Goal: Task Accomplishment & Management: Complete application form

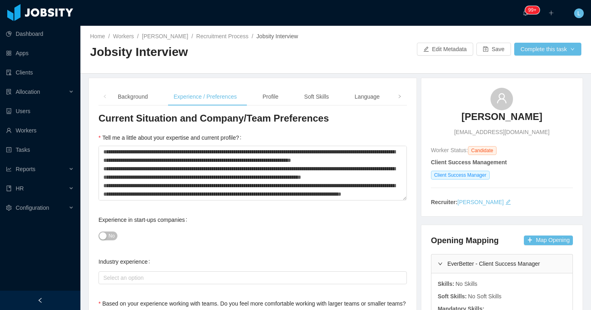
scroll to position [84, 0]
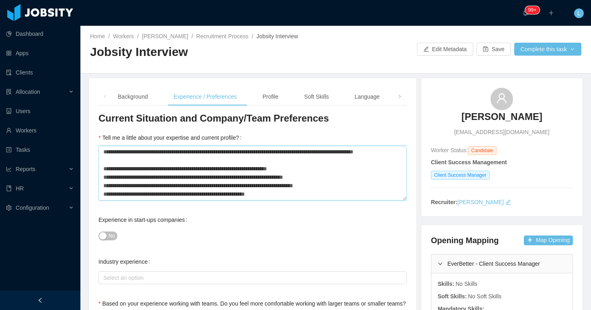
click at [234, 173] on textarea "Tell me a little about your expertise and current profile?" at bounding box center [253, 173] width 308 height 55
click at [251, 226] on div "Experience in start-ups companies No" at bounding box center [253, 228] width 308 height 32
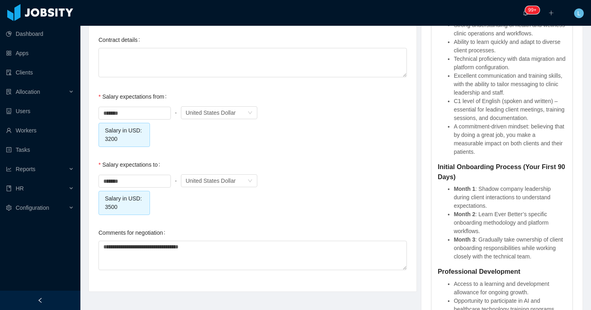
scroll to position [828, 0]
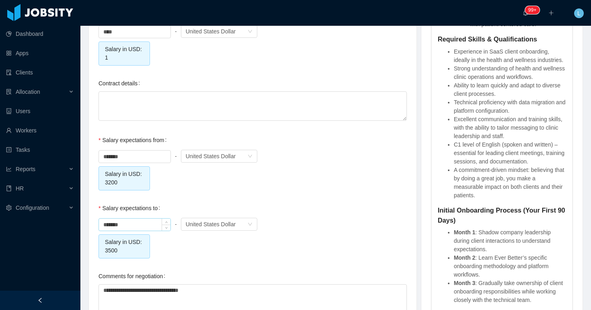
click at [111, 223] on input "*******" at bounding box center [135, 224] width 72 height 12
type input "*******"
drag, startPoint x: 218, startPoint y: 293, endPoint x: 86, endPoint y: 287, distance: 132.9
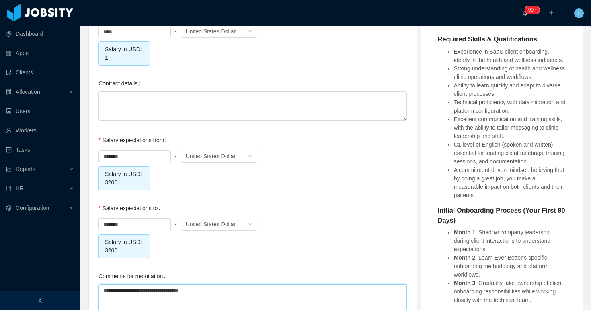
type textarea "*"
type textarea "**"
type textarea "***"
type textarea "****"
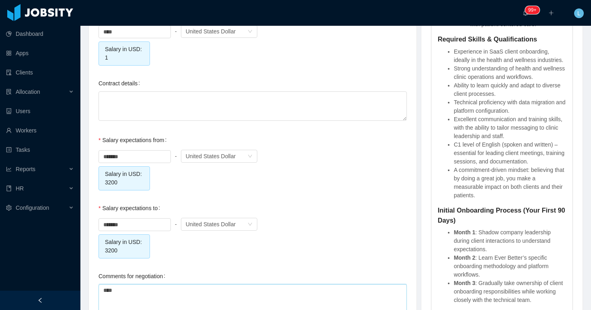
type textarea "*****"
type textarea "******"
type textarea "*******"
type textarea "********"
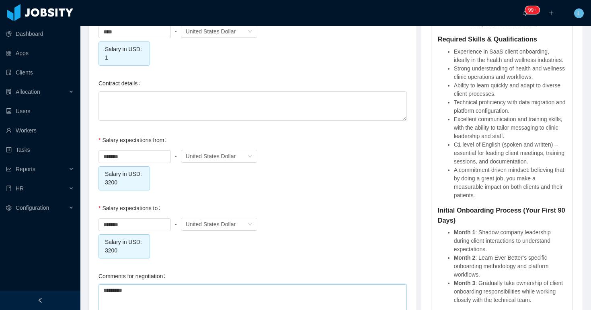
type textarea "**********"
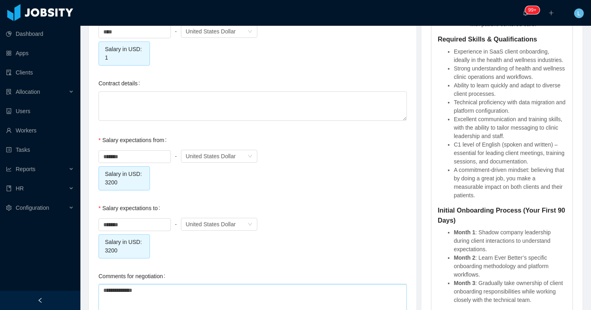
type textarea "**********"
click at [305, 182] on div "******* - Currency United States Dollar Salary in USD: 3200" at bounding box center [253, 169] width 308 height 42
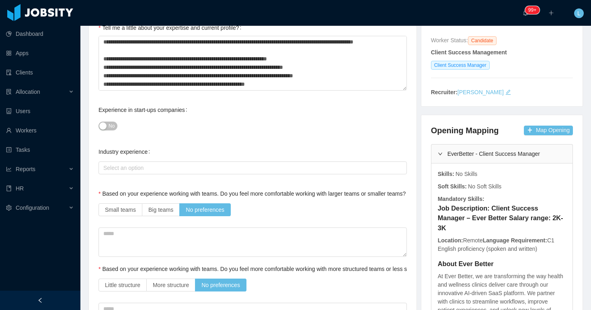
scroll to position [0, 0]
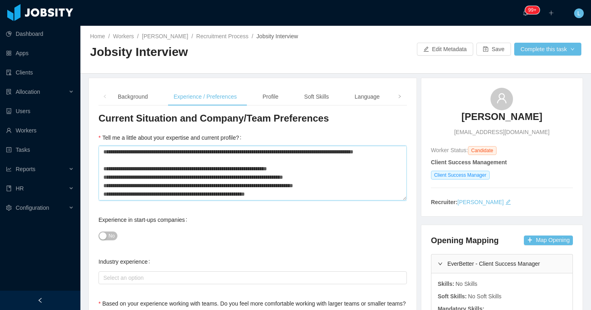
click at [218, 150] on textarea "Tell me a little about your expertise and current profile?" at bounding box center [253, 173] width 308 height 55
click at [275, 100] on div "Profile" at bounding box center [270, 97] width 29 height 18
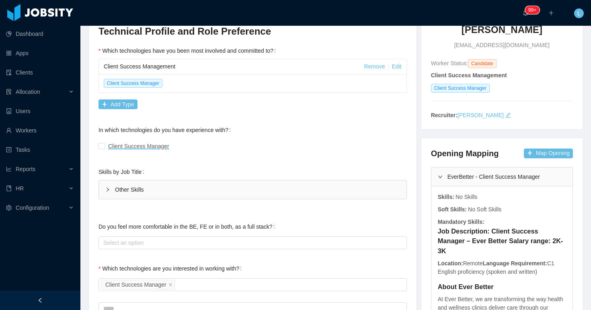
scroll to position [119, 0]
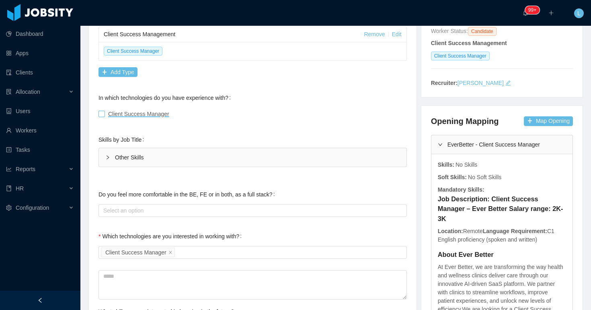
click at [152, 114] on span "Client Success Manager" at bounding box center [138, 114] width 61 height 6
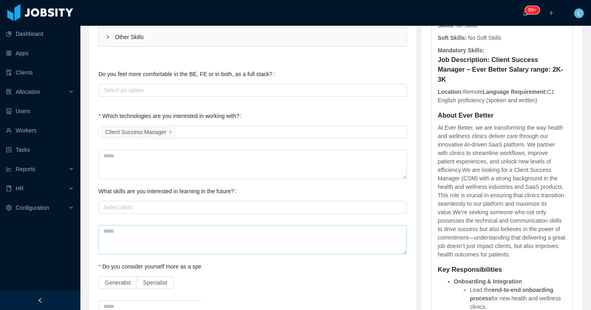
scroll to position [341, 0]
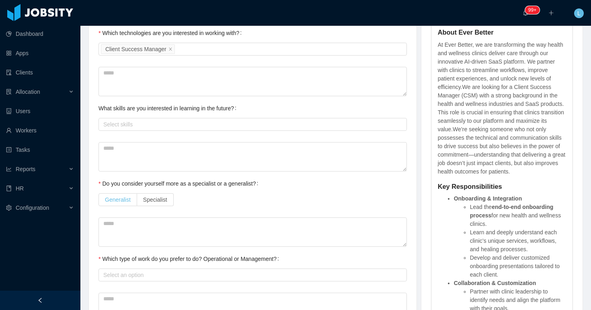
click at [117, 203] on label "Generalist" at bounding box center [118, 199] width 39 height 13
click at [117, 272] on div "Select an option" at bounding box center [250, 275] width 295 height 8
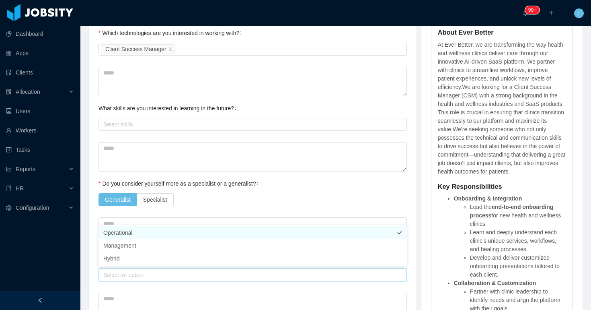
click at [133, 231] on li "Operational" at bounding box center [253, 232] width 308 height 13
click at [274, 178] on div "Do you consider yourself more as a specialist or a generalist? Generalist Speci…" at bounding box center [253, 191] width 308 height 32
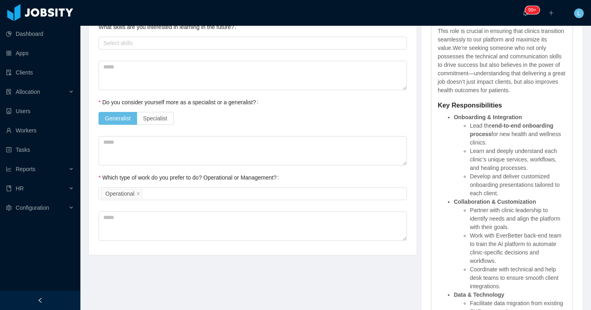
scroll to position [0, 0]
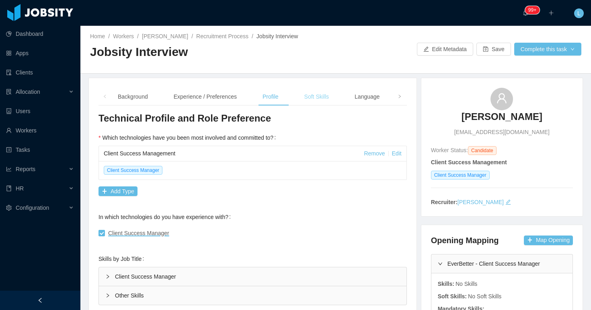
click at [322, 96] on div "Soft Skills" at bounding box center [316, 97] width 37 height 18
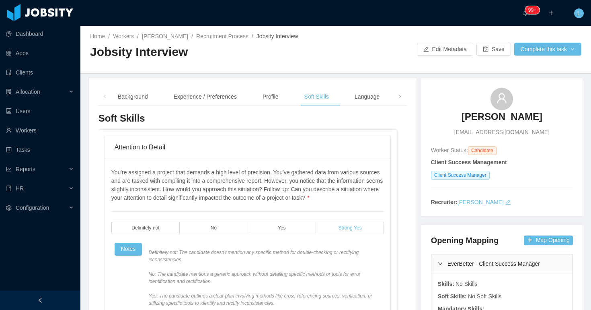
click at [344, 230] on span "Strong Yes" at bounding box center [349, 227] width 23 height 5
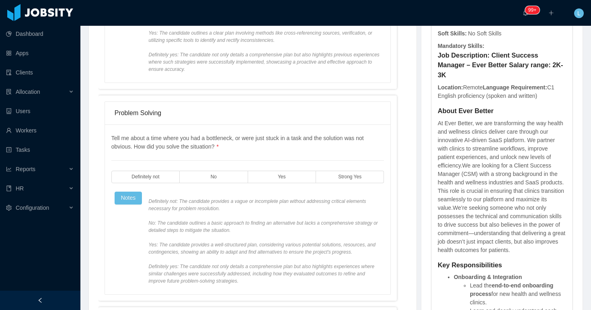
scroll to position [278, 0]
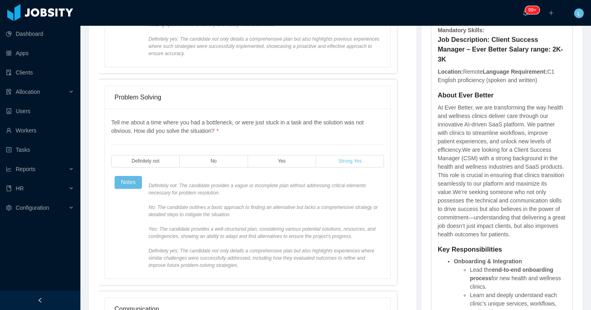
click at [360, 167] on label "Strong Yes" at bounding box center [350, 161] width 68 height 12
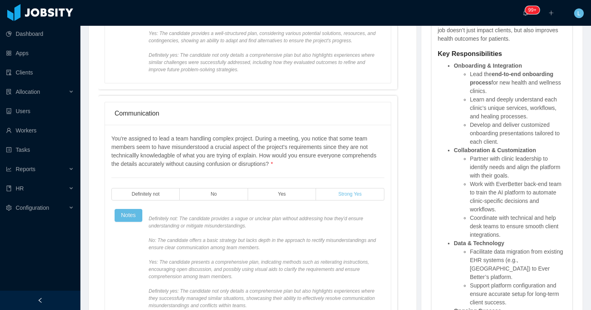
click at [346, 197] on span "Strong Yes" at bounding box center [349, 193] width 23 height 5
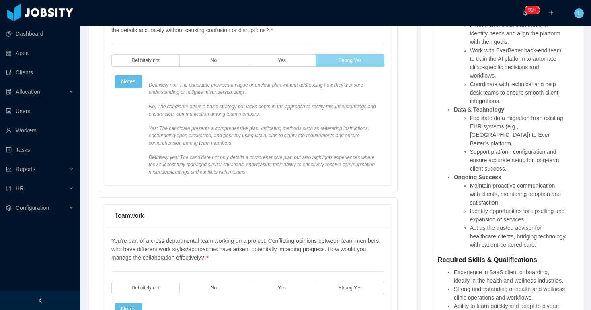
scroll to position [705, 0]
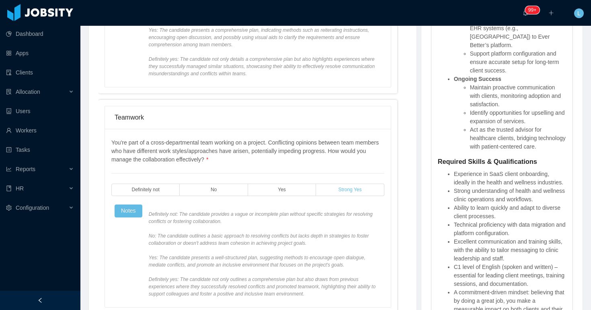
click at [344, 192] on span "Strong Yes" at bounding box center [349, 189] width 23 height 5
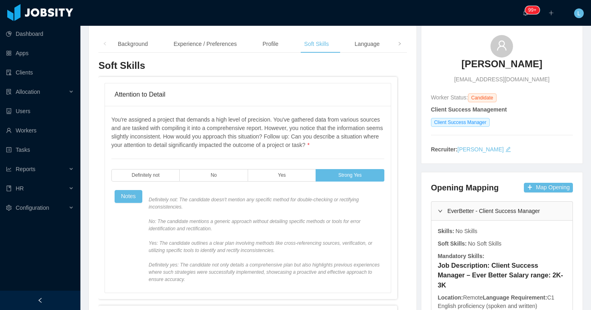
scroll to position [0, 0]
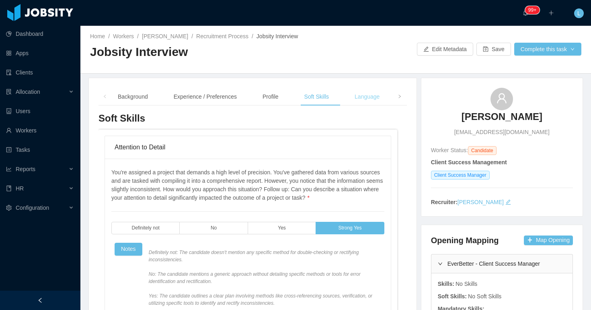
click at [362, 98] on div "Language" at bounding box center [367, 97] width 38 height 18
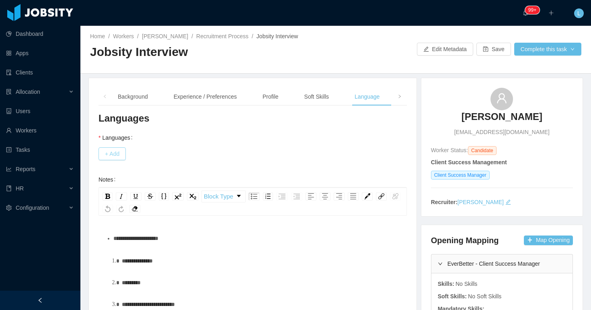
click at [125, 154] on button "+ Add" at bounding box center [112, 153] width 27 height 13
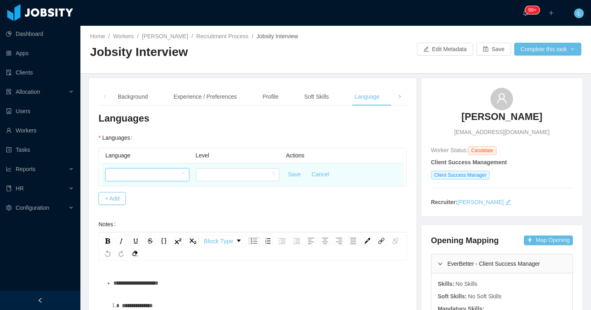
click at [139, 172] on div at bounding box center [144, 174] width 69 height 12
type input "***"
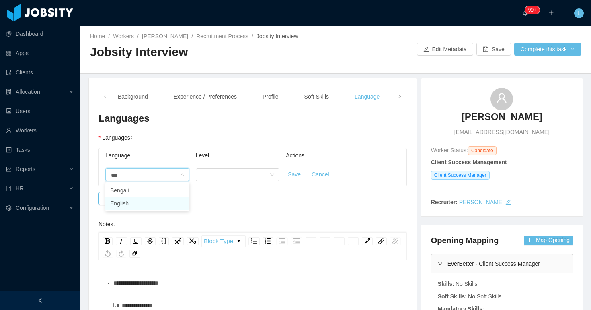
click at [144, 199] on li "English" at bounding box center [147, 203] width 84 height 13
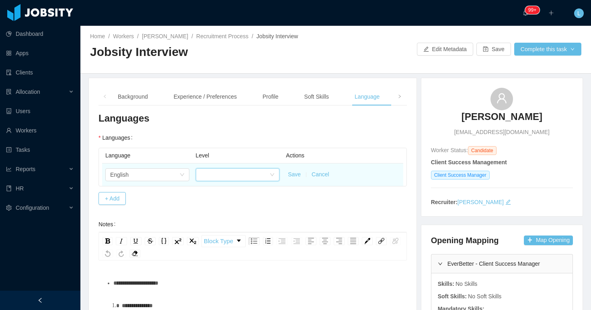
click at [211, 173] on div at bounding box center [235, 174] width 69 height 12
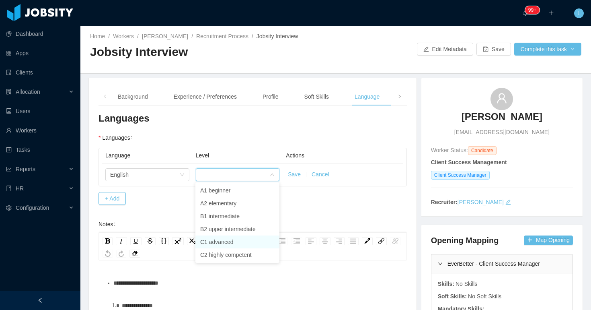
click at [226, 239] on li "C1 advanced" at bounding box center [237, 241] width 84 height 13
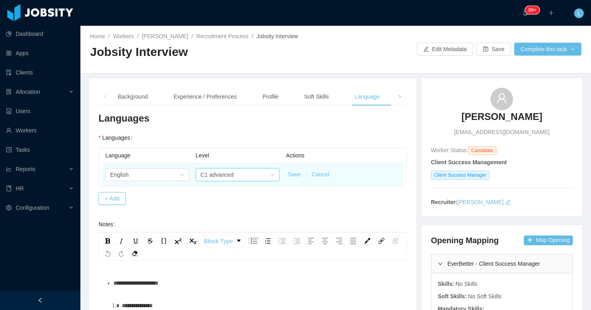
click at [292, 177] on button "Save" at bounding box center [294, 174] width 13 height 8
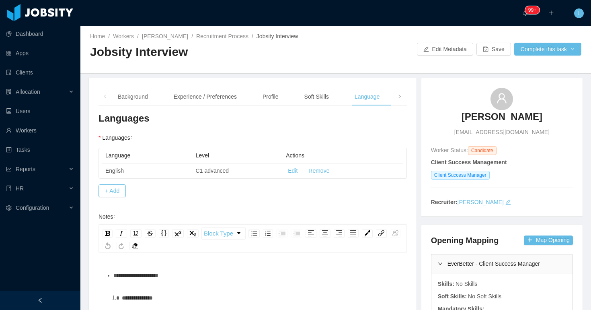
click at [397, 97] on span at bounding box center [399, 97] width 13 height 18
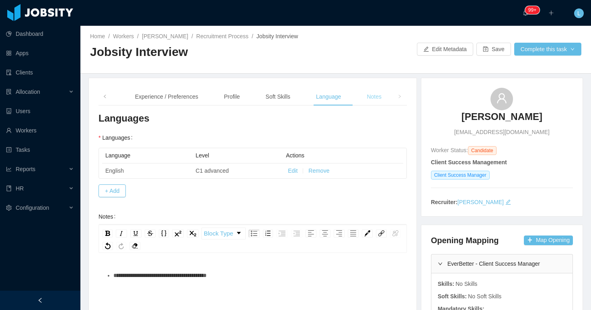
click at [380, 97] on div "Notes" at bounding box center [374, 97] width 28 height 18
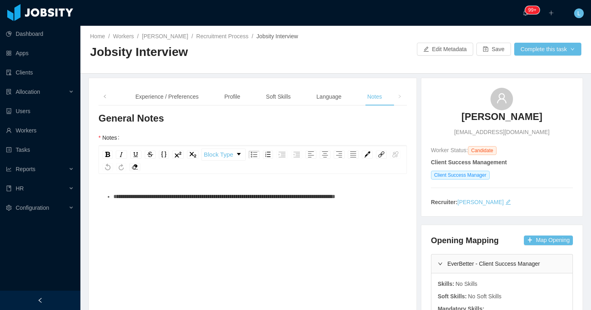
click at [287, 254] on div "**********" at bounding box center [253, 258] width 296 height 141
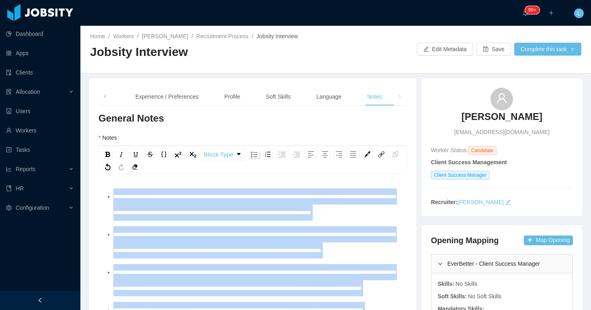
click at [255, 155] on img "rdw-list-control" at bounding box center [254, 155] width 6 height 6
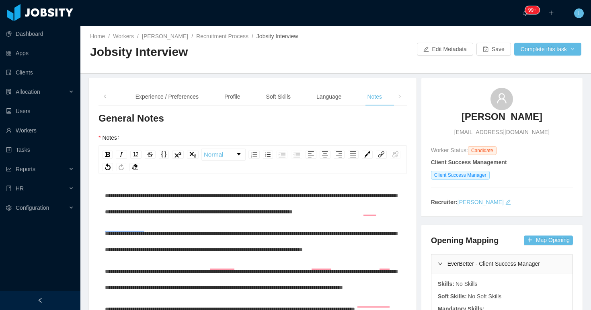
scroll to position [166, 0]
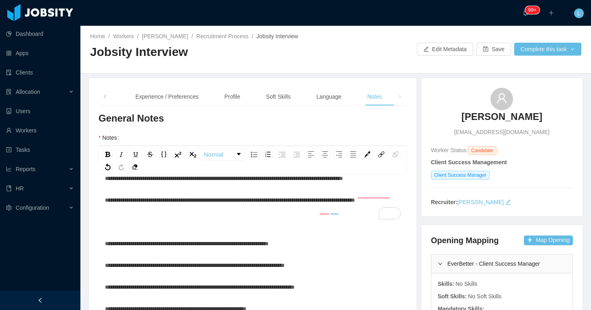
click at [255, 238] on div "**********" at bounding box center [253, 197] width 296 height 238
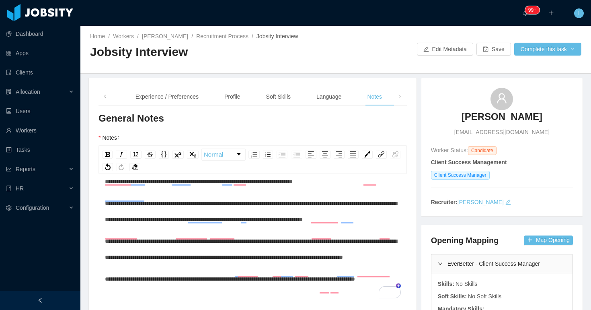
scroll to position [0, 0]
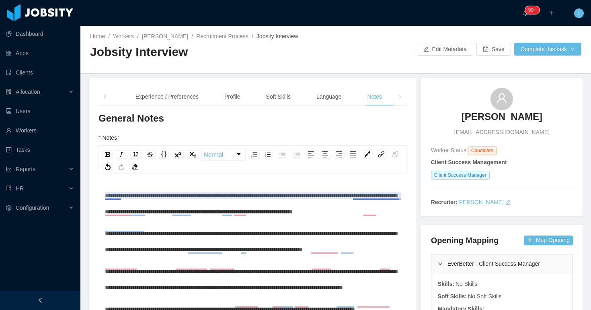
click at [384, 194] on span "**********" at bounding box center [251, 204] width 292 height 22
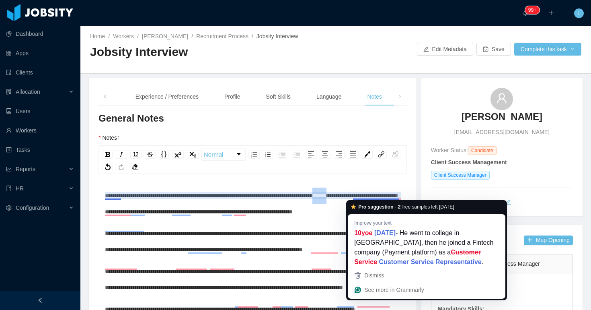
click at [384, 194] on span "**********" at bounding box center [251, 204] width 292 height 22
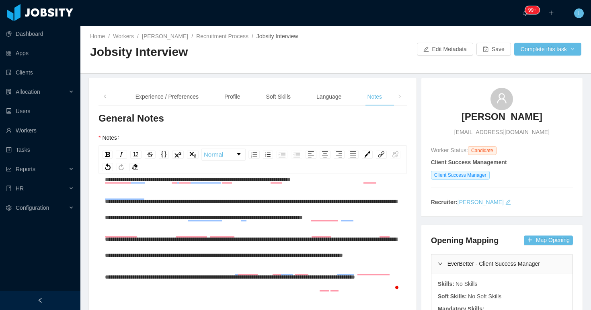
scroll to position [33, 0]
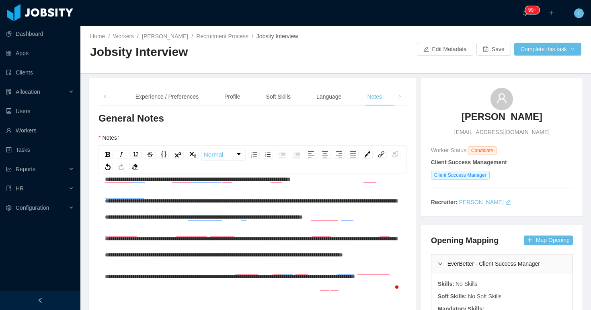
click at [345, 181] on span "**********" at bounding box center [251, 171] width 292 height 22
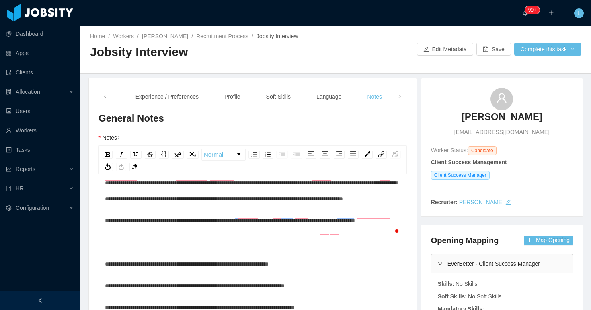
scroll to position [0, 0]
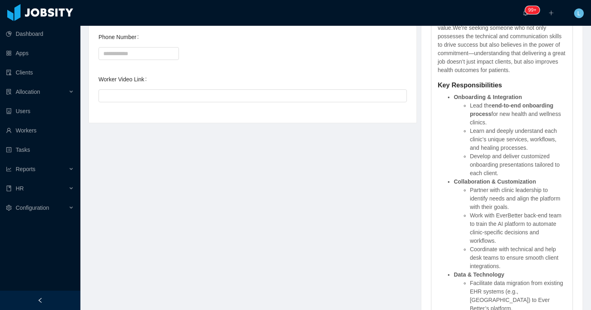
click at [178, 98] on input "Worker Video Link" at bounding box center [253, 95] width 308 height 13
paste input "**********"
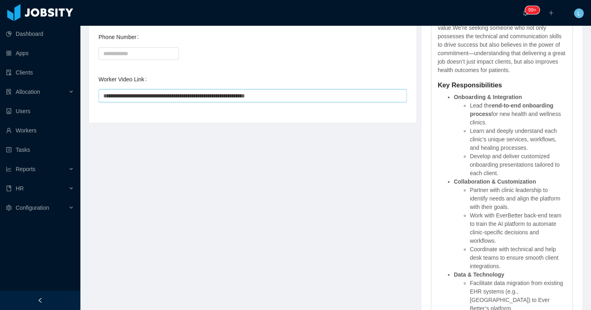
type input "**********"
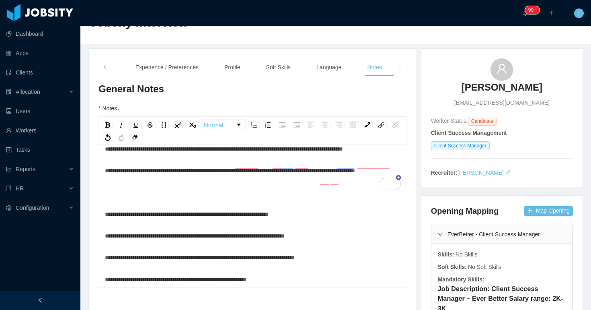
scroll to position [57, 0]
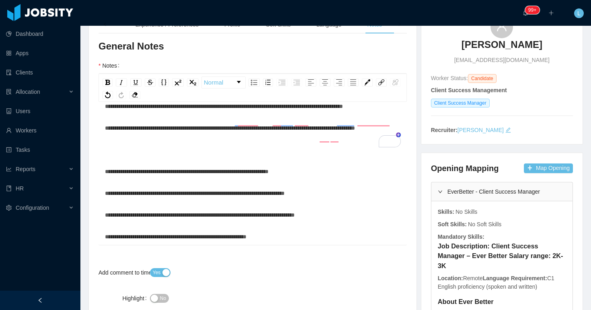
click at [293, 232] on div "**********" at bounding box center [253, 236] width 296 height 16
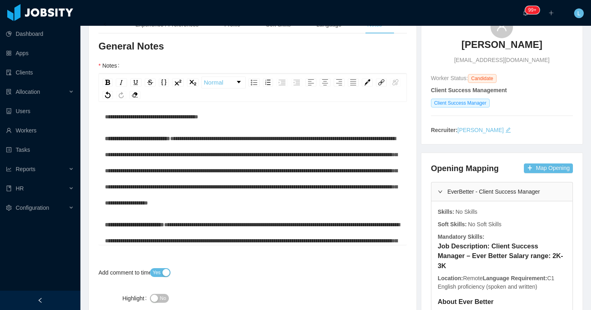
scroll to position [328, 0]
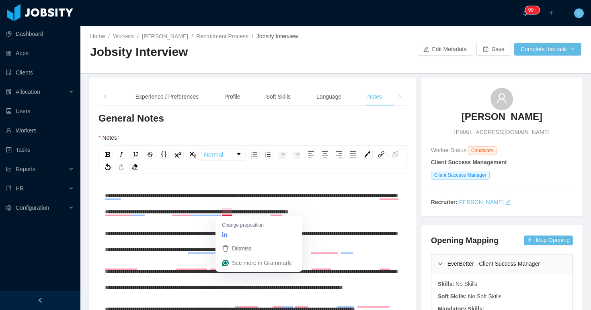
click at [251, 210] on span "**********" at bounding box center [251, 204] width 292 height 22
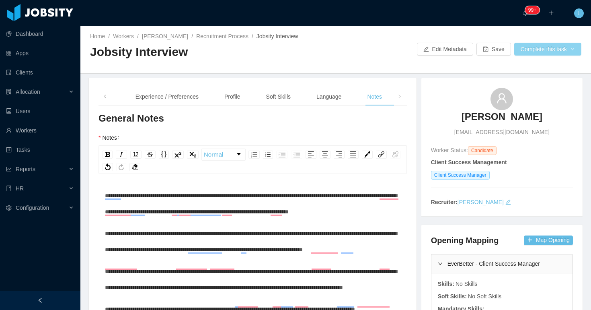
click at [519, 48] on button "Complete this task" at bounding box center [547, 49] width 67 height 13
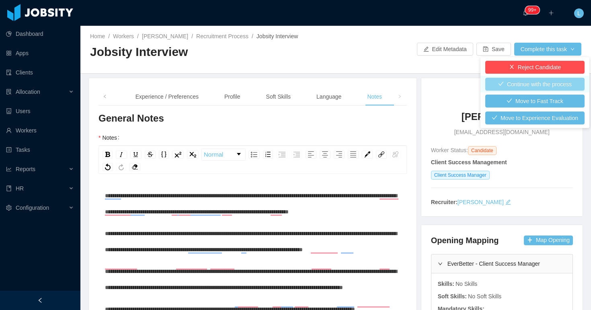
click at [507, 82] on button "Continue with the process" at bounding box center [534, 84] width 99 height 13
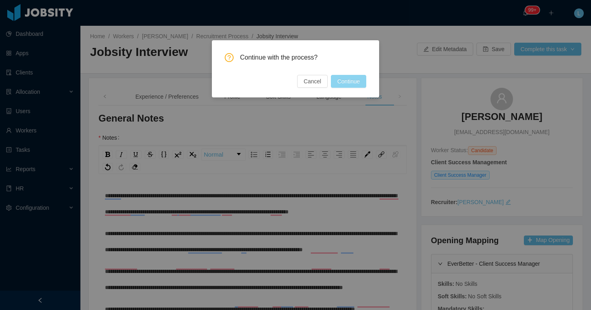
click at [343, 84] on button "Continue" at bounding box center [348, 81] width 35 height 13
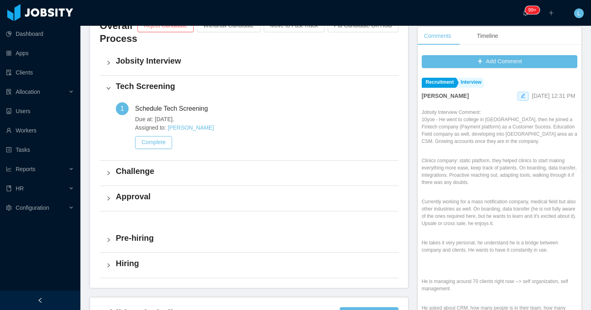
scroll to position [257, 0]
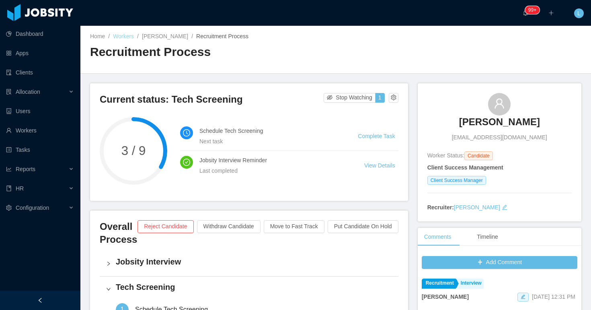
click at [123, 35] on link "Workers" at bounding box center [123, 36] width 21 height 6
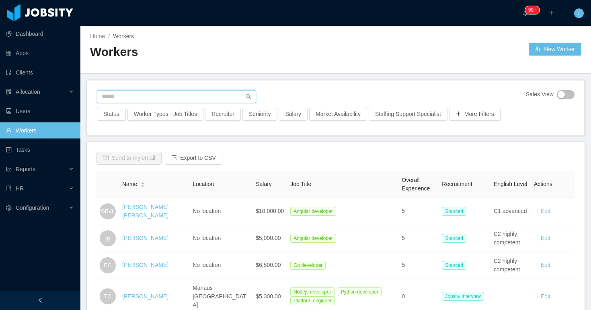
click at [161, 99] on input "text" at bounding box center [176, 96] width 159 height 13
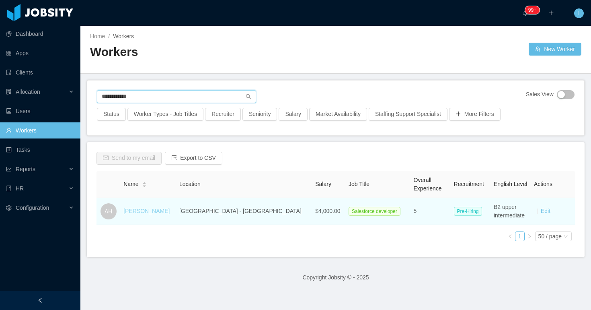
type input "**********"
click at [161, 212] on link "[PERSON_NAME]" at bounding box center [146, 211] width 46 height 6
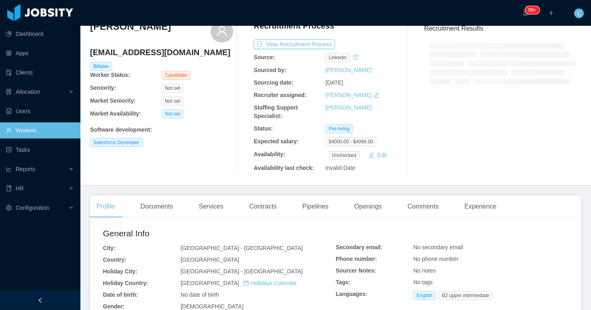
scroll to position [37, 0]
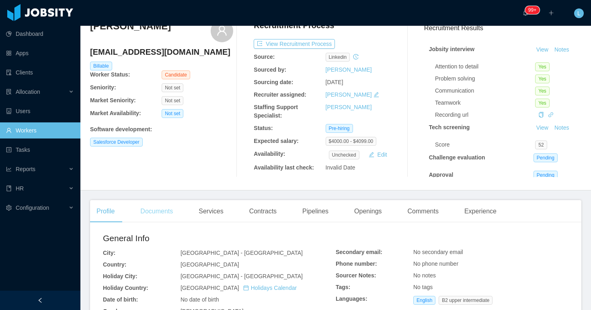
click at [164, 210] on div "Documents" at bounding box center [156, 211] width 45 height 23
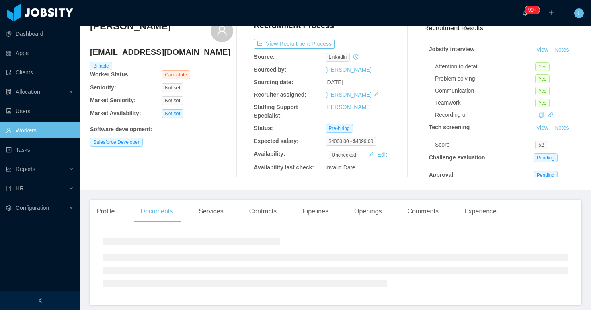
scroll to position [69, 0]
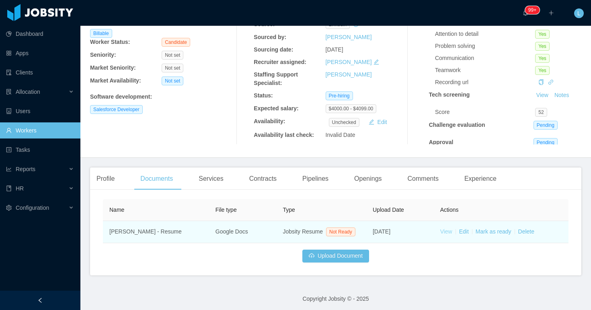
click at [444, 234] on link "View" at bounding box center [446, 231] width 12 height 6
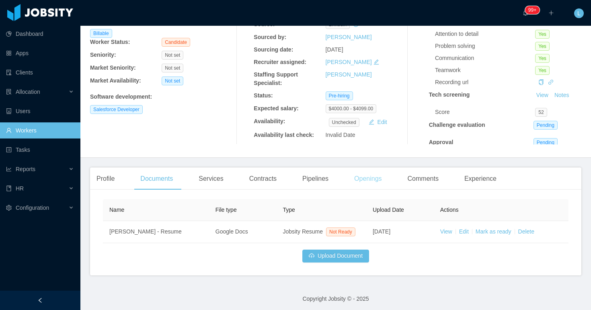
click at [358, 182] on div "Openings" at bounding box center [368, 178] width 41 height 23
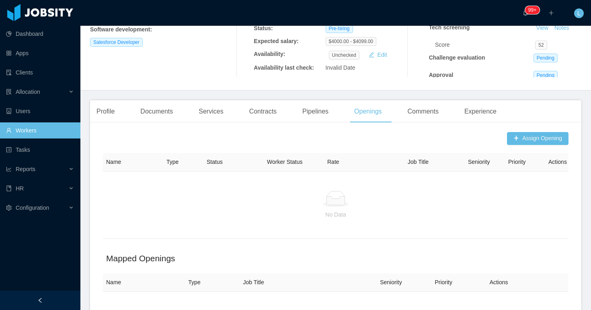
scroll to position [167, 0]
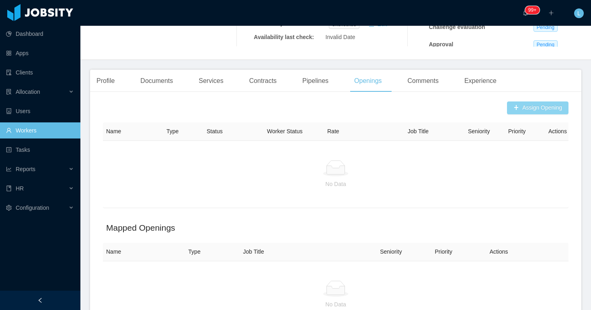
click at [511, 107] on button "Assign Opening" at bounding box center [538, 107] width 62 height 13
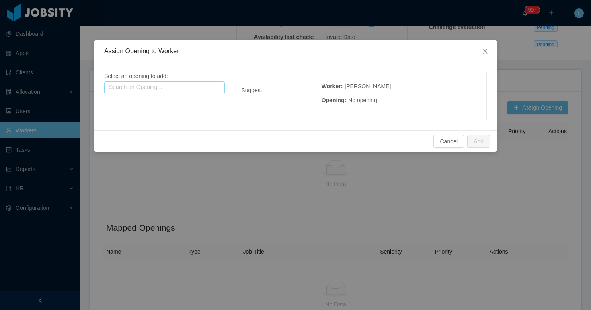
click at [201, 85] on input "text" at bounding box center [164, 87] width 121 height 13
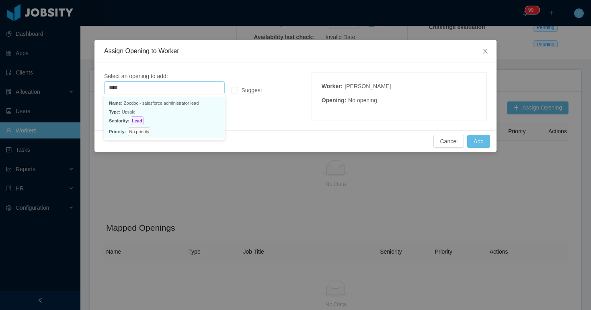
click at [165, 106] on p "Name: Zocdoc - salesforce administrator lead" at bounding box center [164, 103] width 111 height 9
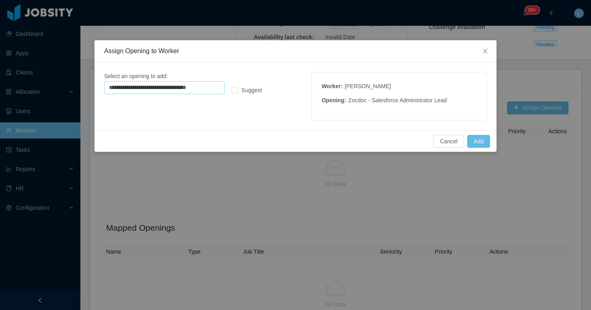
type input "**********"
click at [298, 77] on div "**********" at bounding box center [295, 96] width 383 height 48
click at [480, 141] on button "Add" at bounding box center [478, 141] width 23 height 13
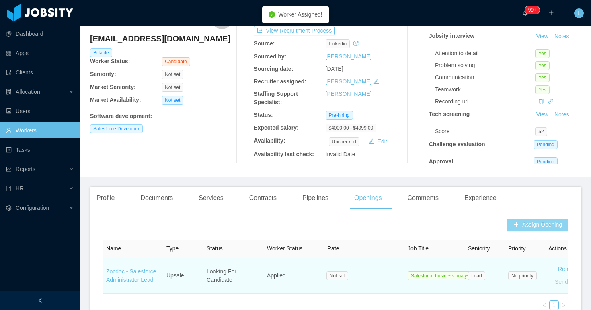
scroll to position [0, 0]
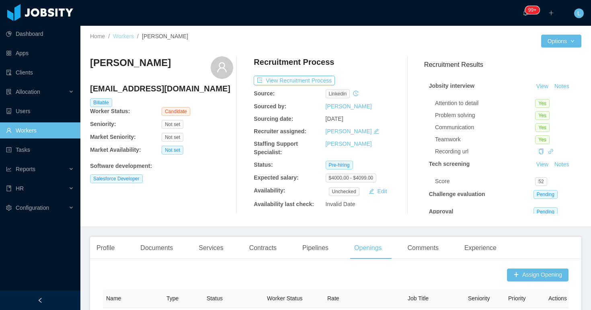
click at [123, 38] on link "Workers" at bounding box center [123, 36] width 21 height 6
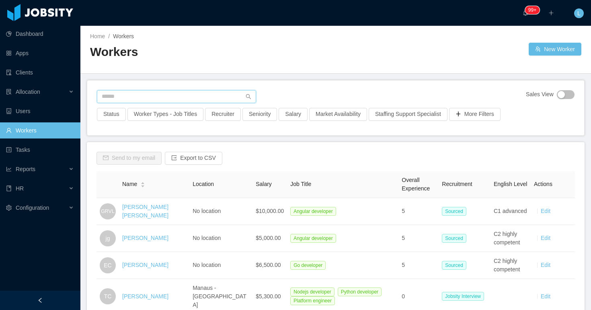
click at [159, 97] on input "text" at bounding box center [176, 96] width 159 height 13
paste input "**********"
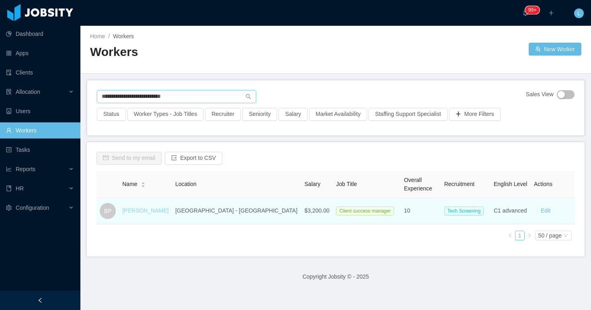
type input "**********"
click at [148, 210] on link "Blake Peterson" at bounding box center [145, 210] width 46 height 6
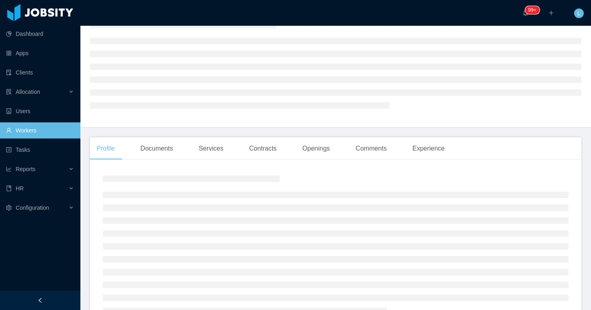
scroll to position [54, 0]
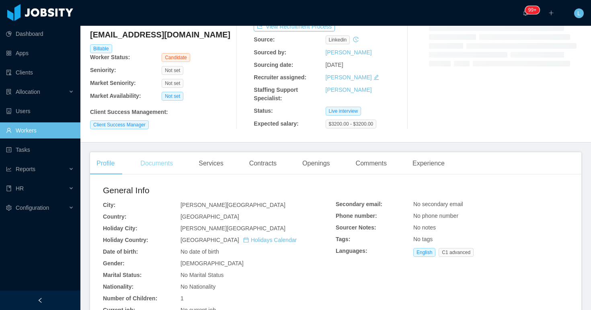
click at [173, 162] on div "Documents" at bounding box center [156, 163] width 45 height 23
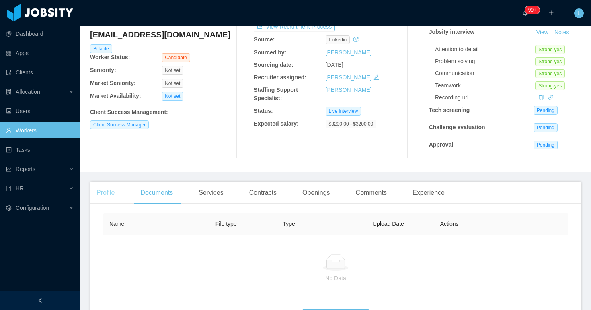
click at [110, 188] on div "Profile" at bounding box center [105, 192] width 31 height 23
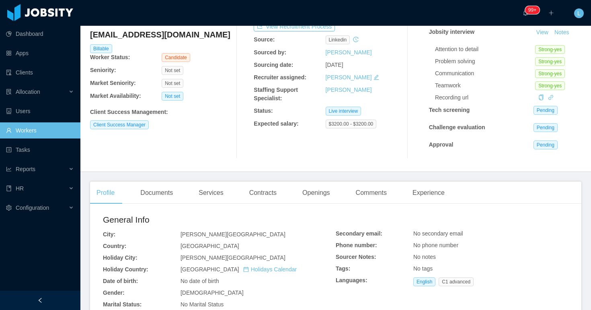
scroll to position [216, 0]
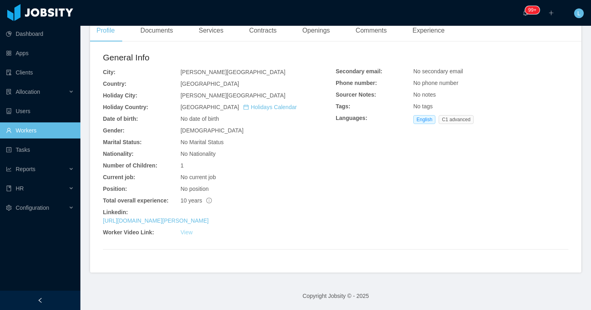
click at [191, 231] on link "View" at bounding box center [187, 232] width 12 height 6
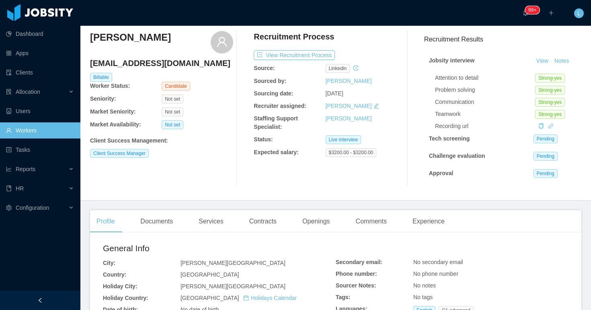
scroll to position [0, 0]
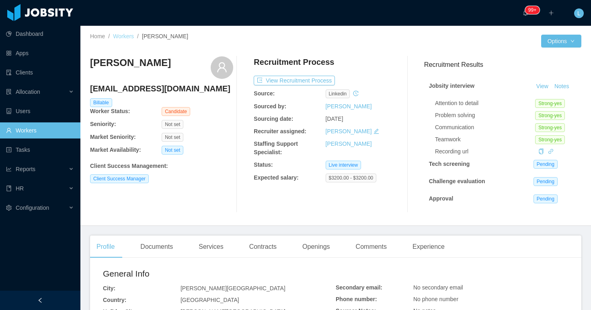
click at [131, 36] on link "Workers" at bounding box center [123, 36] width 21 height 6
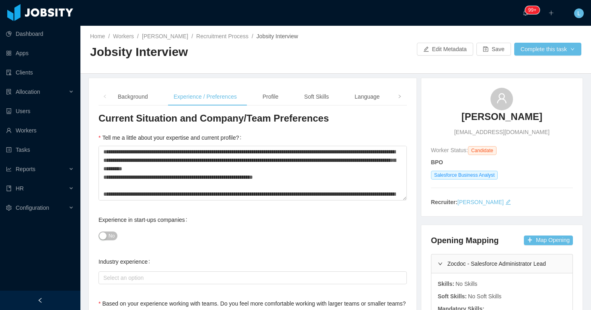
scroll to position [76, 0]
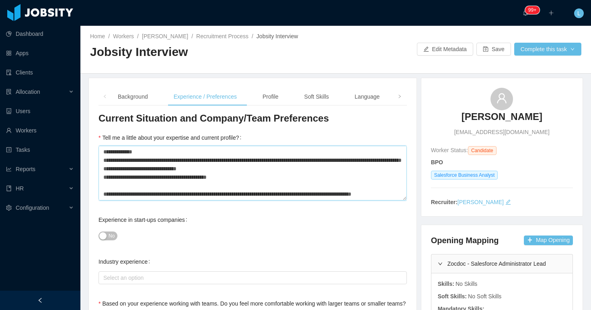
click at [164, 186] on textarea "**********" at bounding box center [253, 173] width 308 height 55
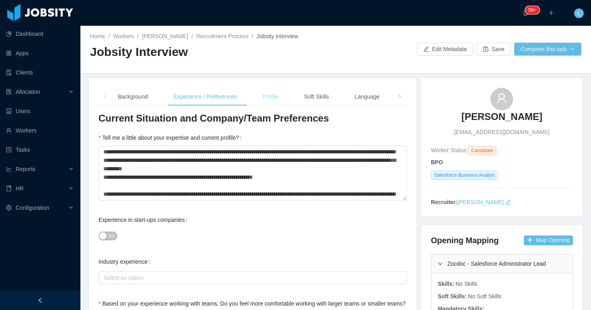
click at [272, 97] on div "Profile" at bounding box center [270, 97] width 29 height 18
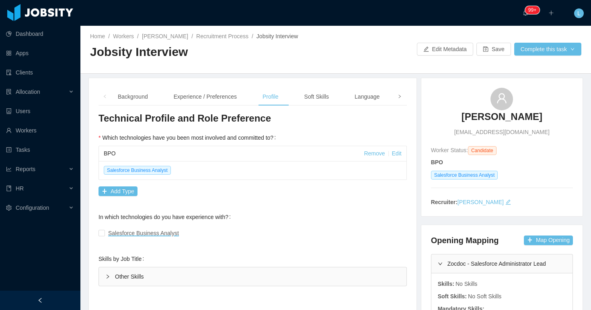
click at [400, 97] on icon "icon: right" at bounding box center [400, 97] width 4 height 4
click at [383, 99] on div "Notes" at bounding box center [374, 97] width 28 height 18
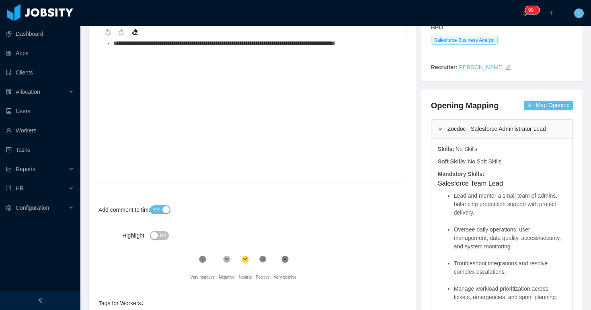
scroll to position [284, 0]
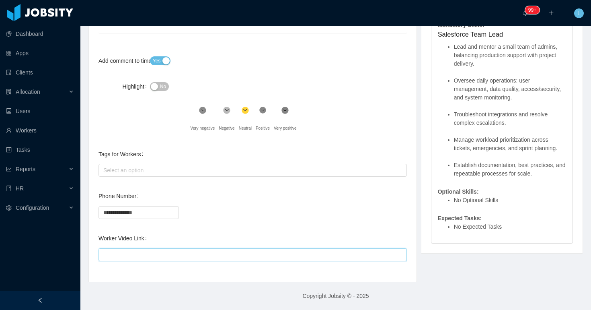
click at [233, 253] on input "Worker Video Link" at bounding box center [253, 254] width 308 height 13
paste input "**********"
type input "**********"
click at [259, 223] on div "**********" at bounding box center [253, 50] width 308 height 444
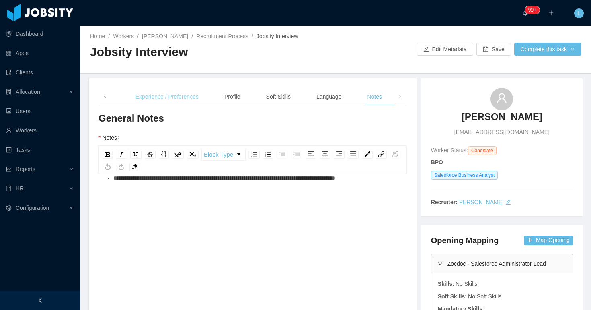
click at [142, 96] on div "Experience / Preferences" at bounding box center [167, 97] width 76 height 18
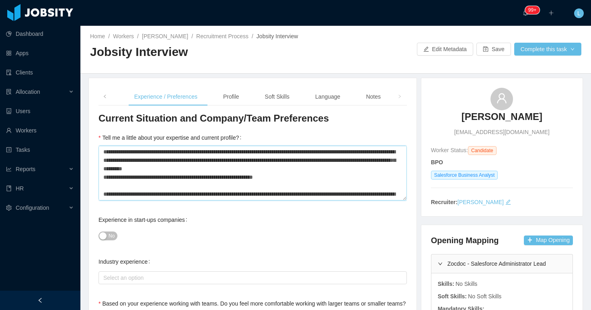
click at [148, 165] on textarea "**********" at bounding box center [253, 173] width 308 height 55
click at [240, 97] on div "Profile" at bounding box center [231, 97] width 29 height 18
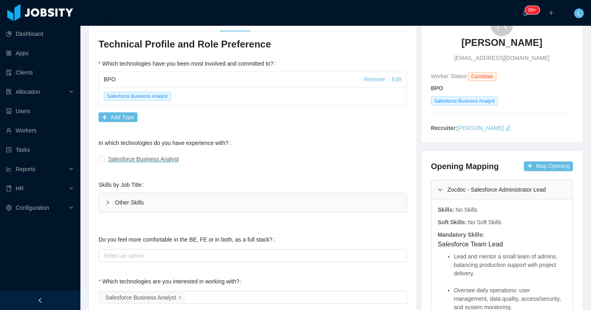
scroll to position [103, 0]
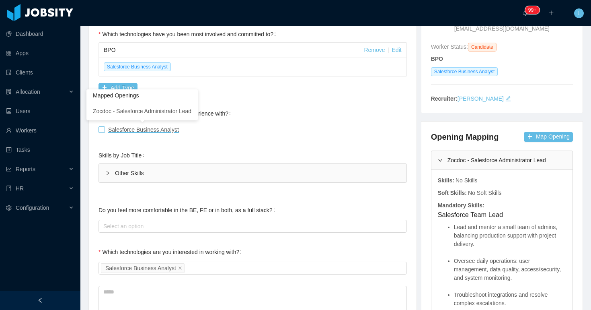
click at [142, 128] on span "Salesforce Business Analyst" at bounding box center [143, 129] width 71 height 6
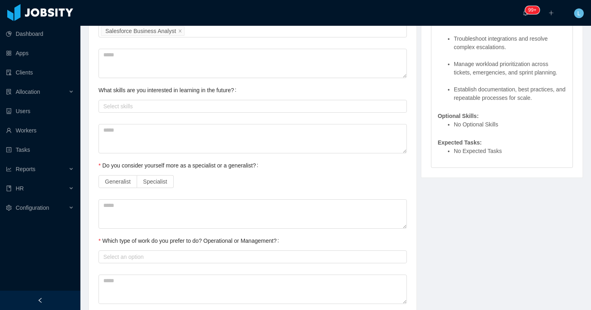
scroll to position [395, 0]
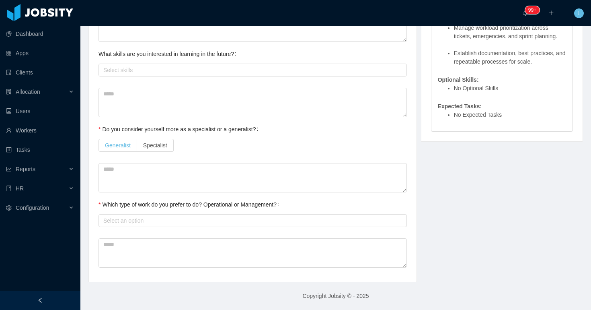
click at [120, 143] on span "Generalist" at bounding box center [118, 145] width 26 height 6
click at [120, 224] on div "Select an option" at bounding box center [251, 220] width 301 height 12
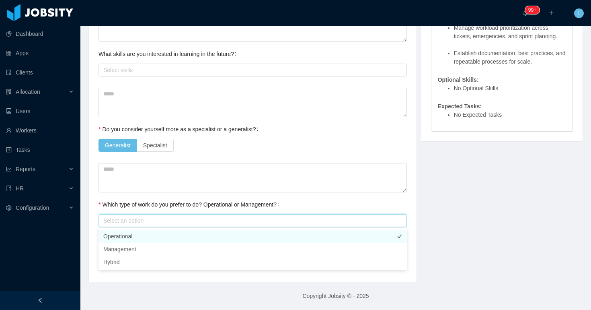
click at [120, 233] on li "Operational" at bounding box center [253, 236] width 308 height 13
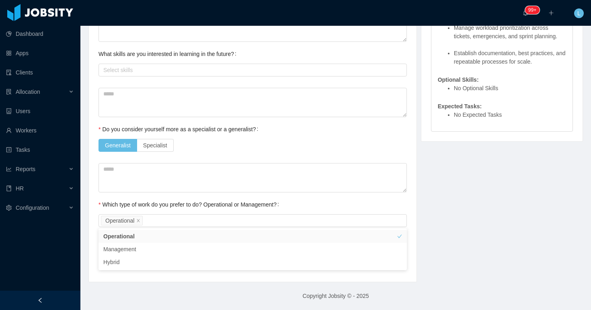
click at [234, 144] on div "Generalist Specialist" at bounding box center [253, 145] width 308 height 16
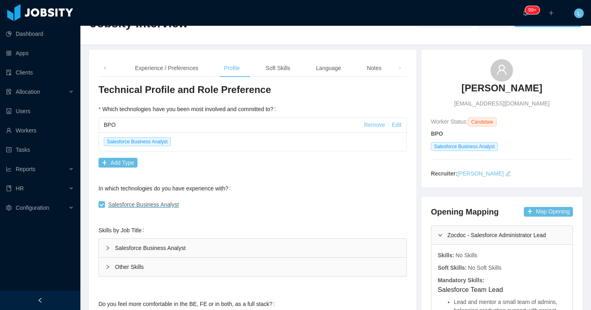
scroll to position [0, 0]
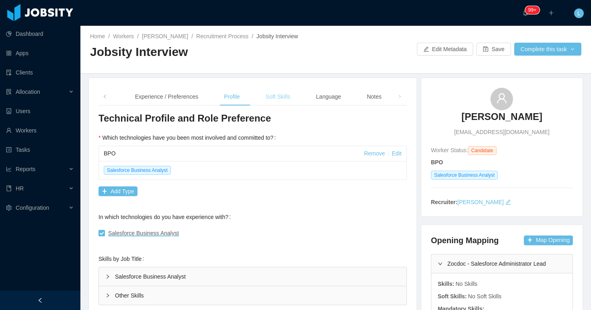
click at [277, 90] on div "Soft Skills" at bounding box center [277, 97] width 37 height 18
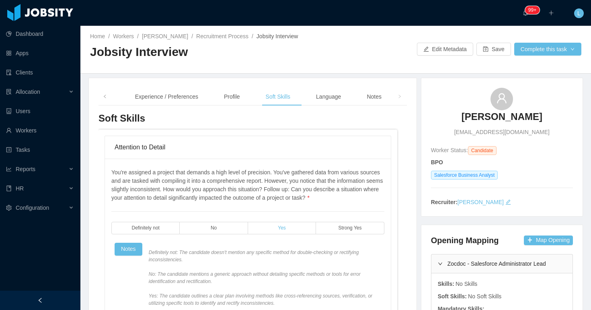
click at [295, 234] on label "Yes" at bounding box center [282, 228] width 68 height 12
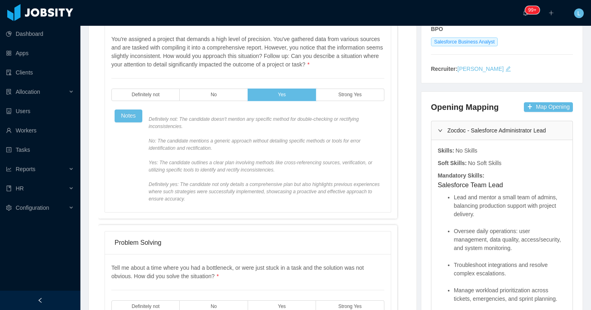
scroll to position [203, 0]
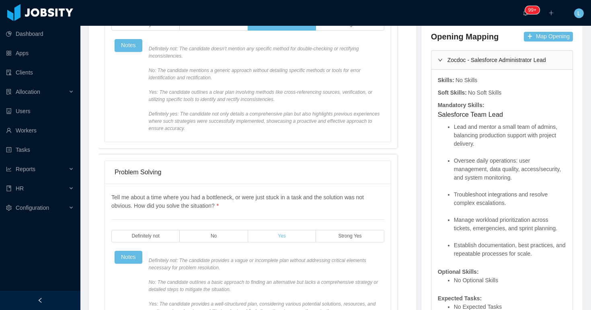
click at [282, 242] on label "Yes" at bounding box center [282, 236] width 68 height 12
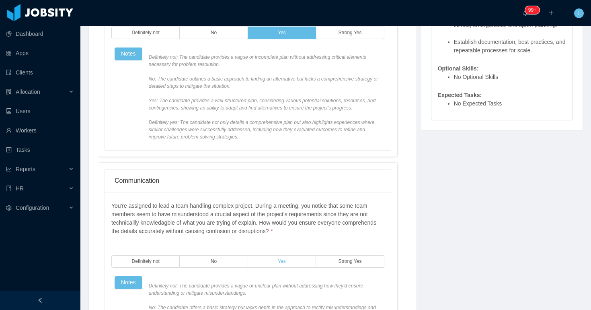
scroll to position [463, 0]
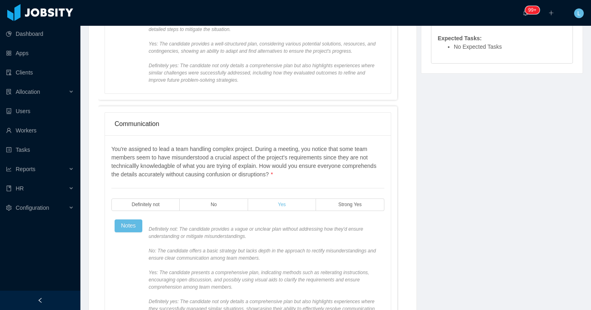
click at [283, 207] on span "Yes" at bounding box center [282, 204] width 8 height 5
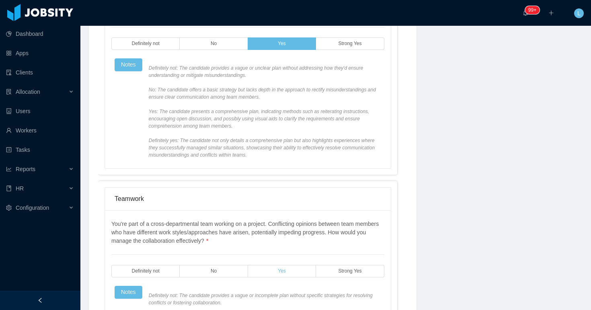
click at [274, 277] on label "Yes" at bounding box center [282, 271] width 68 height 12
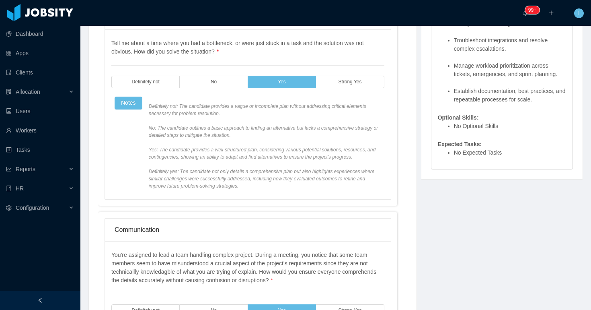
scroll to position [0, 0]
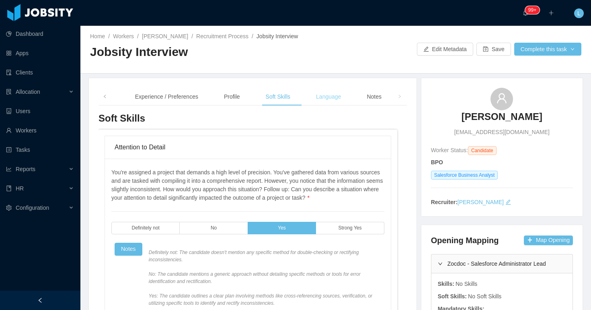
click at [337, 94] on div "Language" at bounding box center [329, 97] width 38 height 18
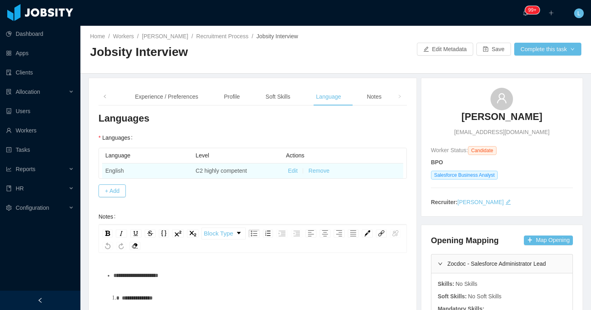
click at [293, 171] on button "Edit" at bounding box center [293, 170] width 10 height 8
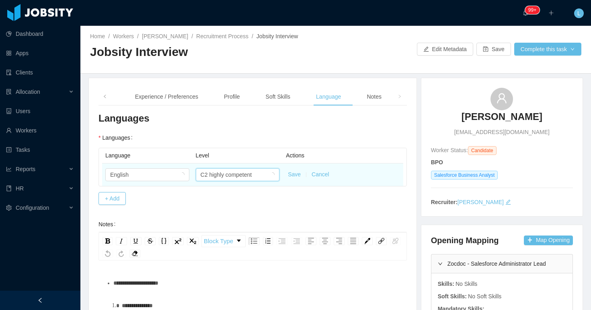
click at [246, 173] on div "C2 highly competent" at bounding box center [226, 174] width 51 height 12
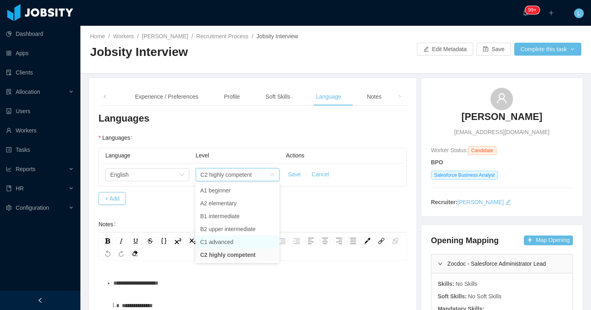
click at [231, 244] on li "C1 advanced" at bounding box center [237, 241] width 84 height 13
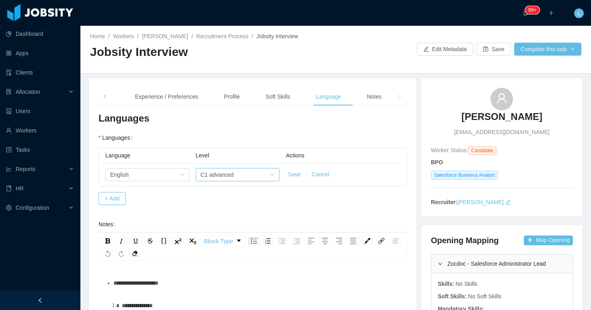
click at [291, 172] on button "Save" at bounding box center [294, 174] width 13 height 8
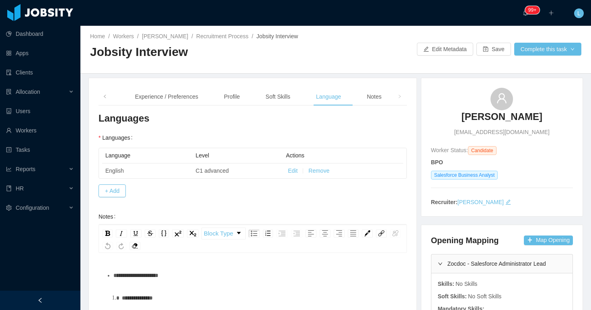
click at [224, 269] on div "**********" at bounding box center [257, 275] width 288 height 16
click at [372, 94] on div "Notes" at bounding box center [374, 97] width 28 height 18
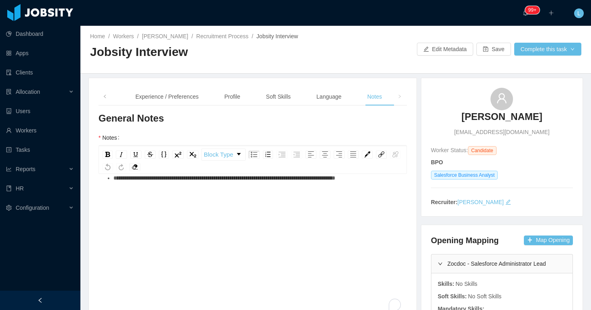
click at [249, 236] on div "**********" at bounding box center [253, 240] width 296 height 141
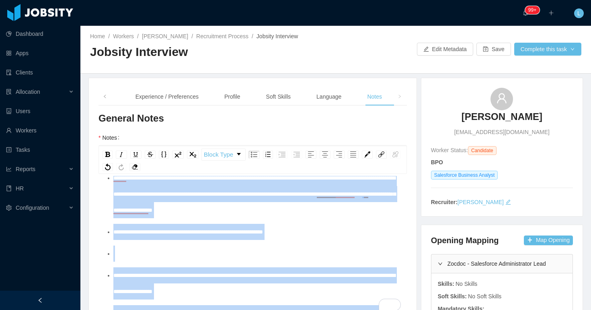
click at [260, 157] on div "rdw-list-control" at bounding box center [275, 154] width 57 height 12
click at [253, 156] on img "rdw-list-control" at bounding box center [254, 155] width 6 height 6
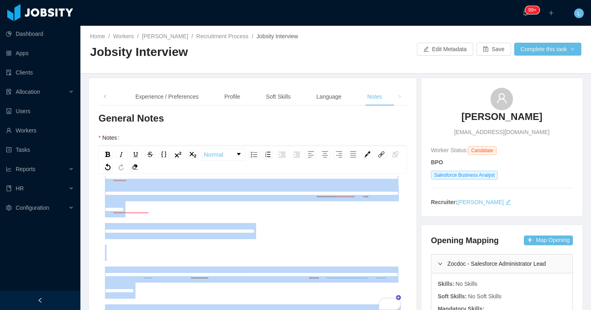
scroll to position [134, 0]
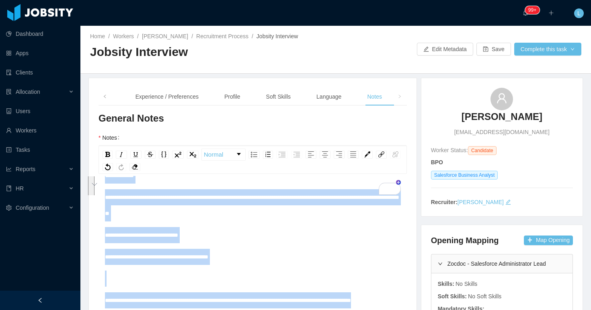
click at [204, 249] on div "**********" at bounding box center [253, 257] width 296 height 16
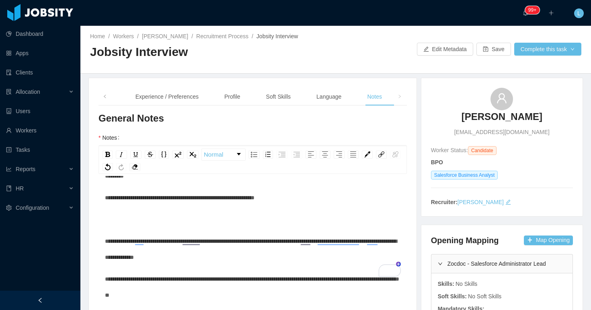
scroll to position [0, 0]
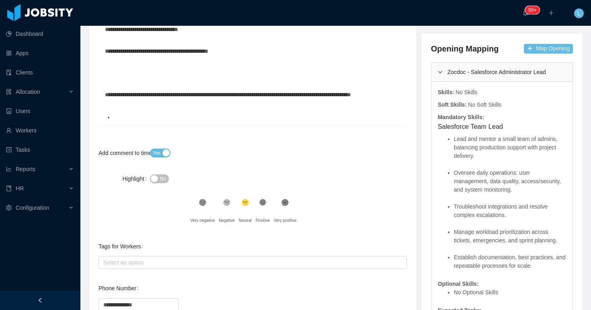
click at [153, 118] on div "To enrich screen reader interactions, please activate Accessibility in Grammarl…" at bounding box center [257, 117] width 288 height 16
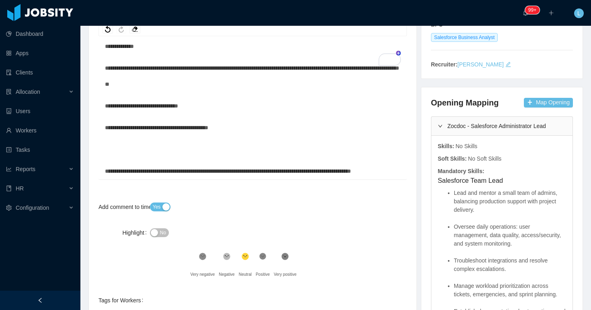
scroll to position [134, 0]
click at [183, 141] on div "To enrich screen reader interactions, please activate Accessibility in Grammarl…" at bounding box center [253, 149] width 296 height 16
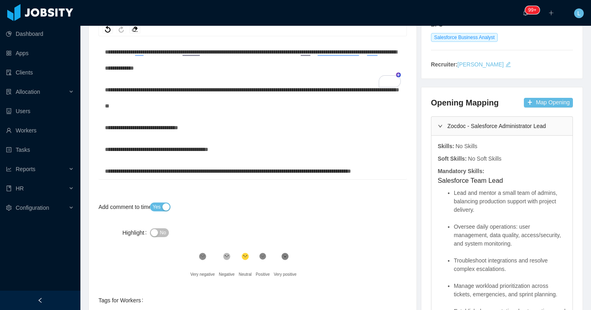
scroll to position [151, 0]
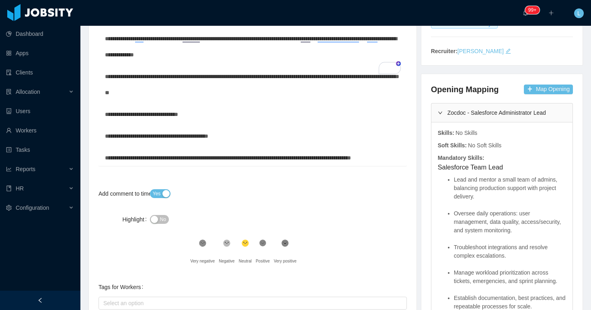
click at [184, 150] on div "**********" at bounding box center [253, 158] width 296 height 16
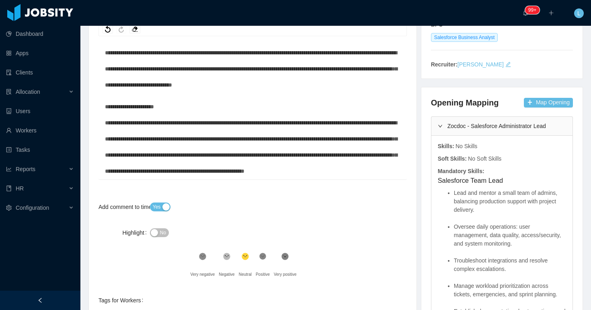
scroll to position [483, 0]
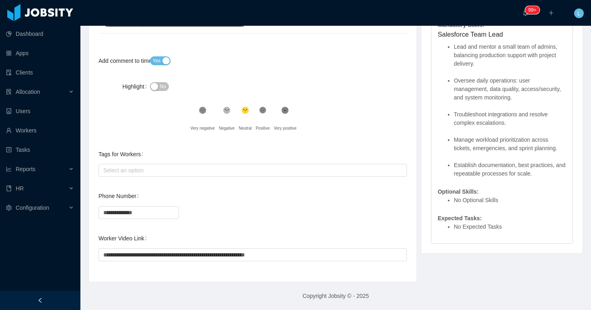
click at [319, 206] on div "**********" at bounding box center [253, 212] width 308 height 16
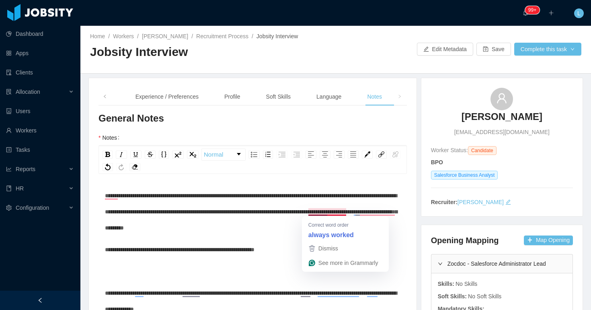
click at [337, 210] on span "**********" at bounding box center [251, 212] width 292 height 38
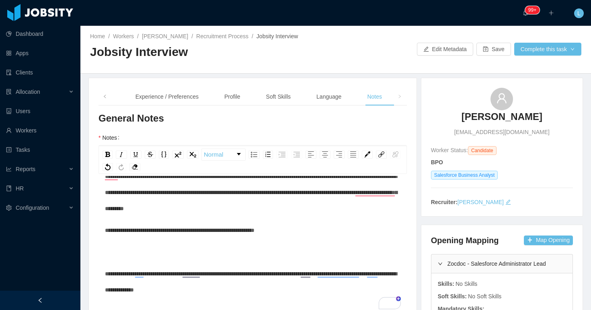
scroll to position [0, 0]
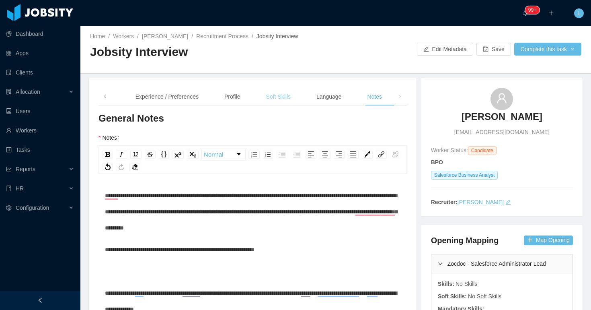
click at [287, 97] on div "Soft Skills" at bounding box center [278, 97] width 37 height 18
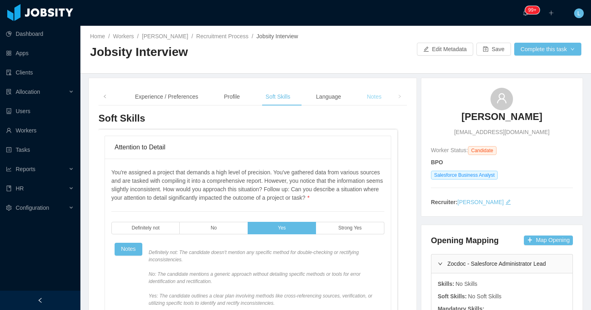
click at [375, 96] on div "Notes" at bounding box center [374, 97] width 28 height 18
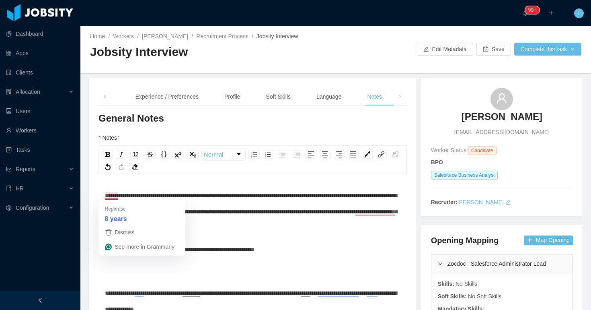
click at [105, 196] on span "**********" at bounding box center [251, 212] width 292 height 38
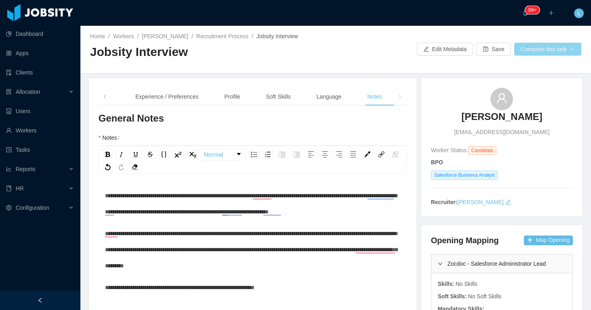
click at [525, 51] on button "Complete this task" at bounding box center [547, 49] width 67 height 13
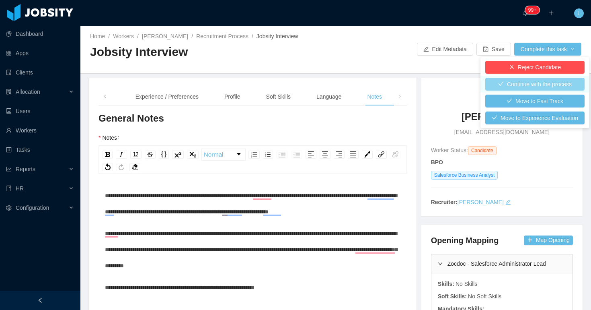
click at [518, 83] on button "Continue with the process" at bounding box center [534, 84] width 99 height 13
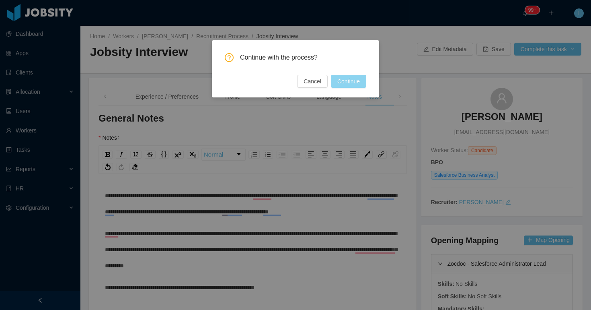
click at [353, 80] on button "Continue" at bounding box center [348, 81] width 35 height 13
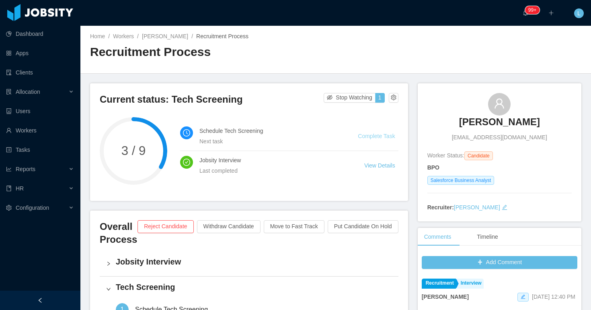
click at [374, 136] on link "Complete Task" at bounding box center [376, 136] width 37 height 6
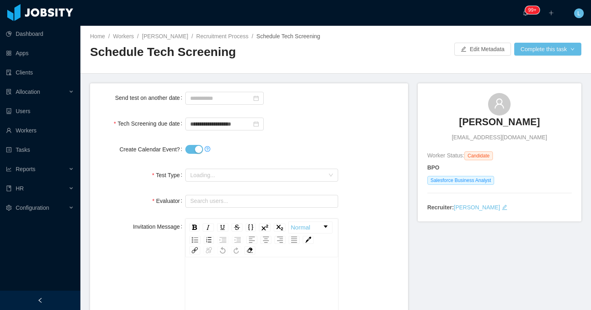
click at [195, 150] on button "Create Calendar Event?" at bounding box center [194, 149] width 18 height 9
click at [200, 124] on input "**********" at bounding box center [224, 123] width 78 height 13
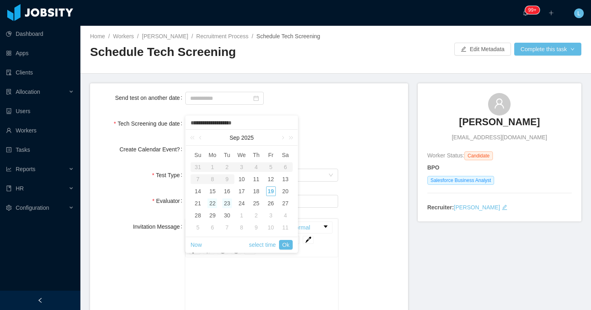
click at [211, 203] on div "22" at bounding box center [213, 203] width 10 height 10
type input "**********"
click at [253, 242] on link "select time" at bounding box center [262, 244] width 27 height 15
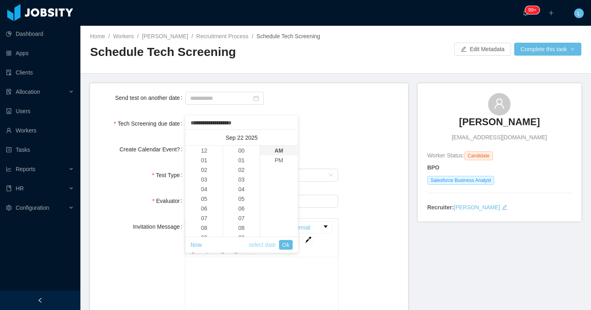
scroll to position [386, 0]
click at [205, 163] on li "11" at bounding box center [204, 160] width 37 height 10
type input "**********"
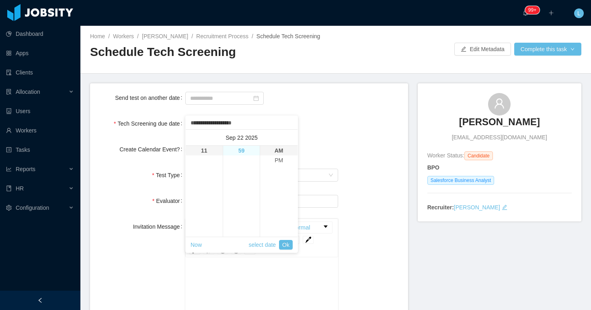
click at [243, 154] on li "59" at bounding box center [241, 151] width 37 height 10
type input "**********"
click at [275, 159] on li "PM" at bounding box center [278, 160] width 37 height 10
type input "**********"
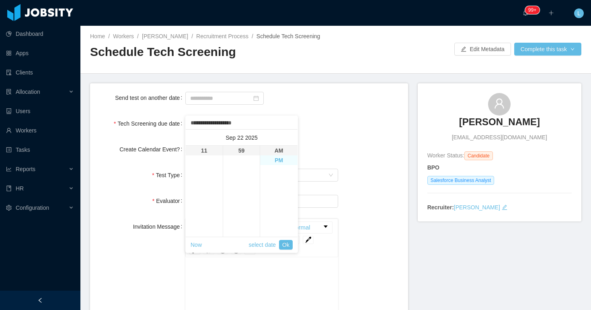
type input "**********"
click at [283, 246] on link "Ok" at bounding box center [286, 245] width 14 height 10
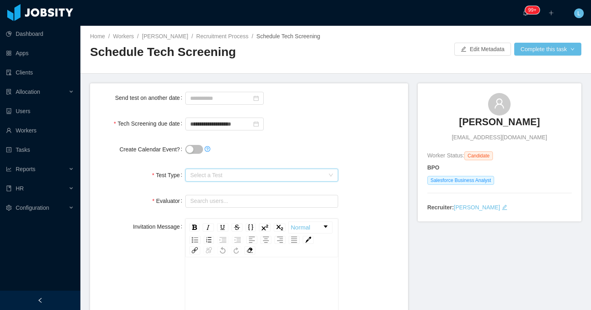
click at [202, 179] on span "Select a Test" at bounding box center [257, 175] width 134 height 8
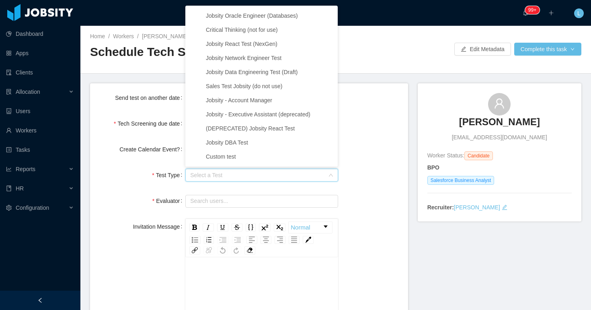
scroll to position [1150, 0]
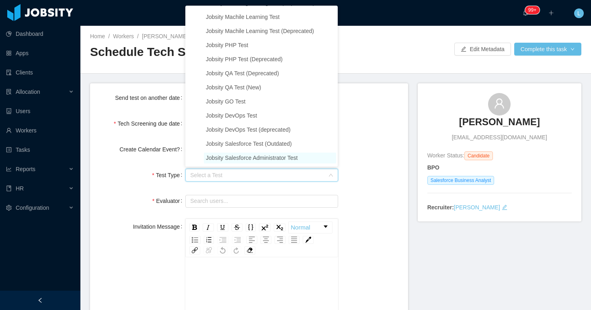
click at [247, 156] on span "Jobsity Salesforce Administrator Test" at bounding box center [252, 157] width 92 height 6
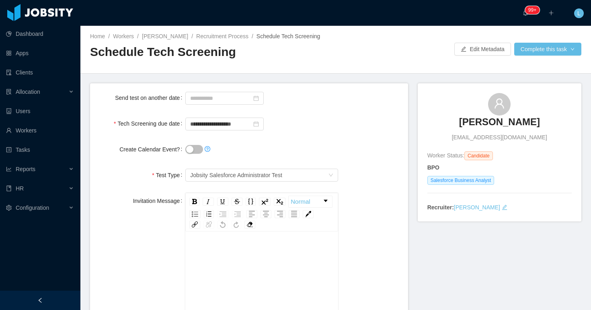
click at [363, 152] on div "Create Calendar Event?" at bounding box center [249, 149] width 305 height 16
click at [536, 55] on button "Complete this task" at bounding box center [547, 49] width 67 height 13
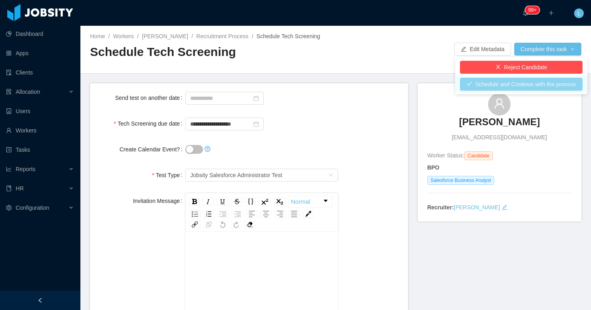
click at [497, 83] on button "Schedule and Continue with the process" at bounding box center [521, 84] width 123 height 13
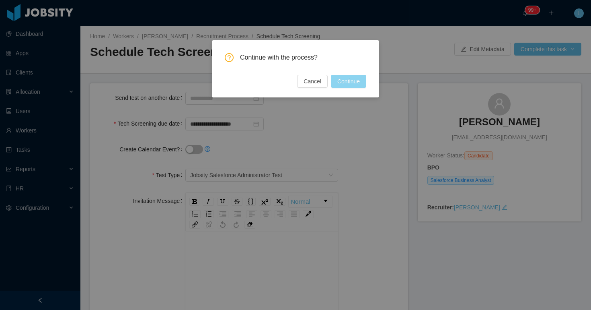
click at [352, 82] on button "Continue" at bounding box center [348, 81] width 35 height 13
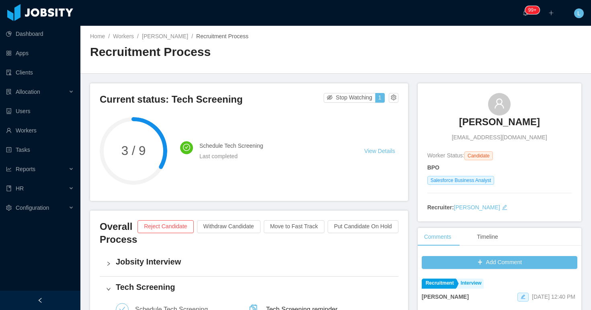
click at [489, 135] on span "maria.quirino94@gmail.com" at bounding box center [499, 137] width 95 height 8
copy span "maria.quirino94@gmail.com"
click at [65, 92] on div "Allocation" at bounding box center [40, 92] width 80 height 16
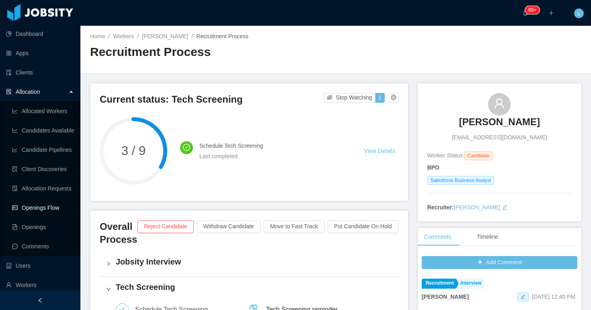
click at [47, 205] on link "Openings Flow" at bounding box center [43, 207] width 62 height 16
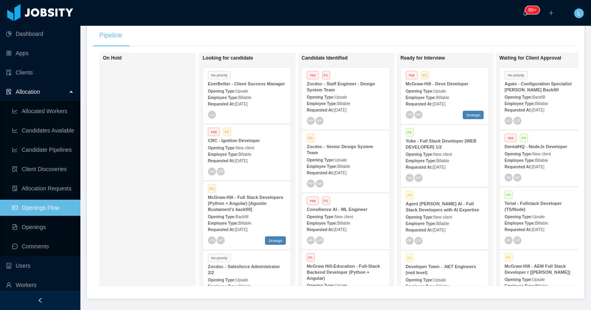
click at [263, 101] on div "Employee Type: Billable" at bounding box center [247, 97] width 78 height 8
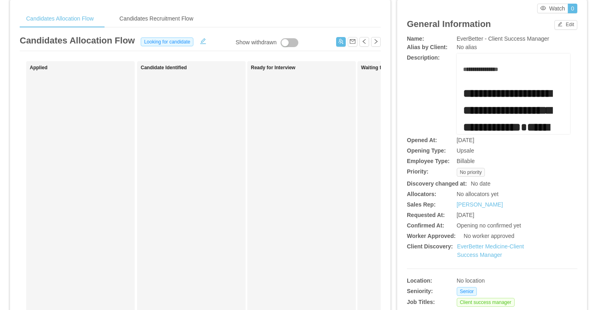
scroll to position [29, 0]
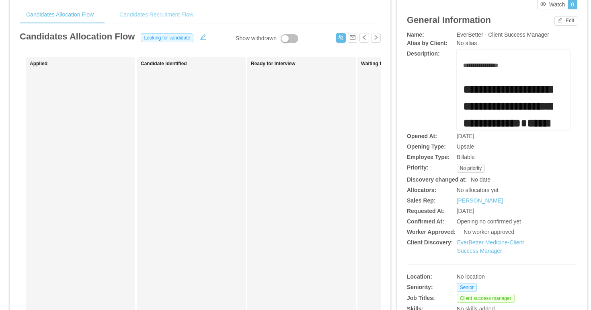
click at [189, 15] on div "Candidates Recruitment Flow" at bounding box center [156, 15] width 87 height 18
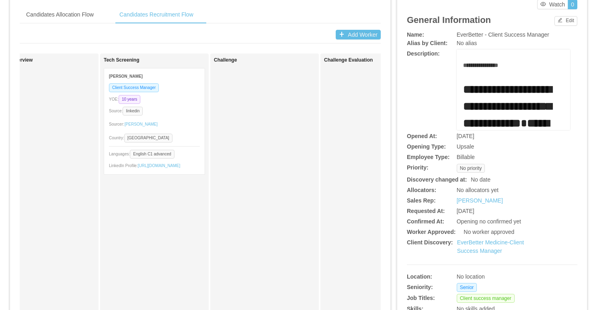
scroll to position [0, 150]
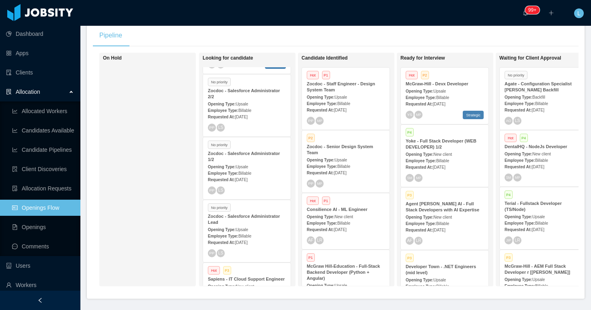
scroll to position [179, 0]
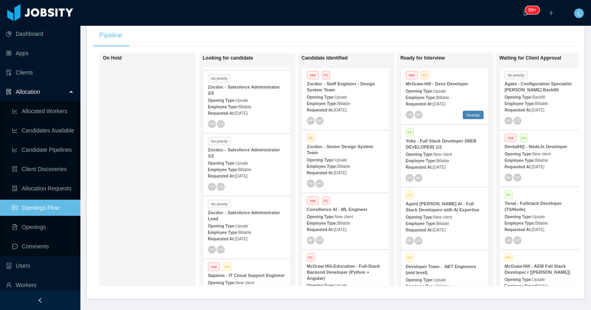
click at [245, 229] on div "Opening Type: Upsale" at bounding box center [247, 225] width 78 height 8
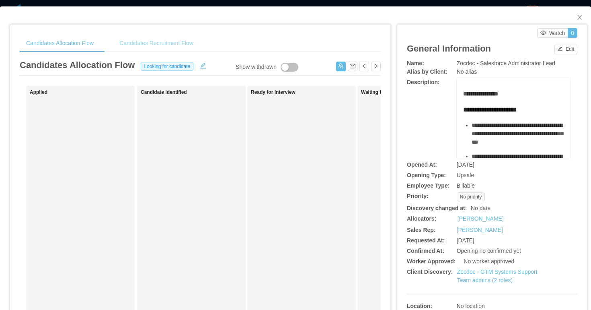
click at [190, 42] on div "Candidates Recruitment Flow" at bounding box center [156, 43] width 87 height 18
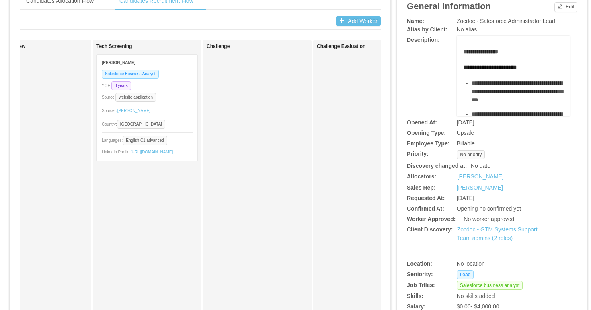
scroll to position [0, 19]
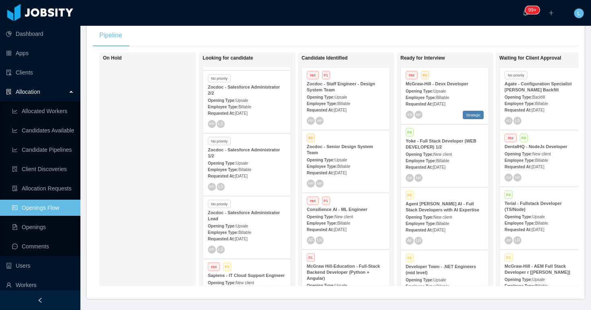
click at [267, 216] on div "No priority Zocdoc - Salesforce Administrator Lead Opening Type: Upsale Employe…" at bounding box center [247, 227] width 88 height 62
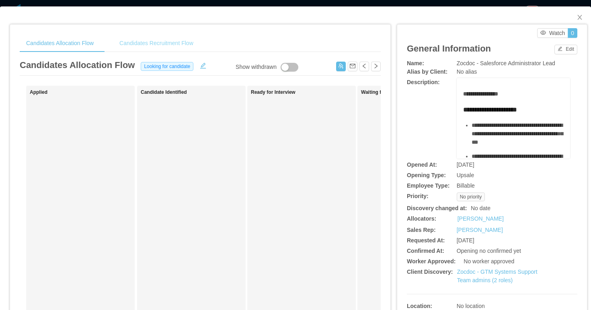
click at [167, 39] on div "Candidates Recruitment Flow" at bounding box center [156, 43] width 87 height 18
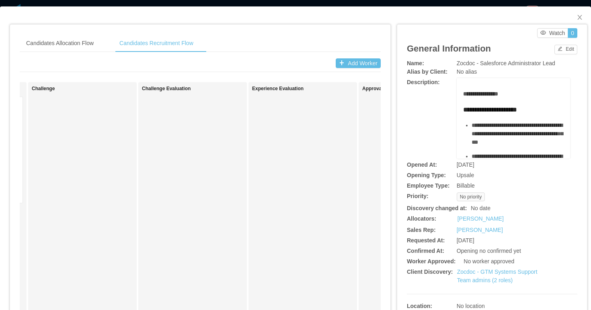
scroll to position [0, 66]
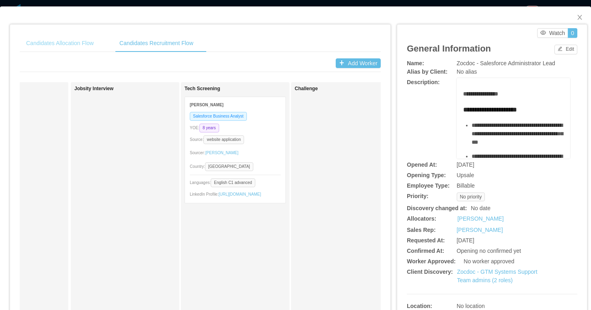
click at [73, 40] on div "Candidates Allocation Flow" at bounding box center [60, 43] width 80 height 18
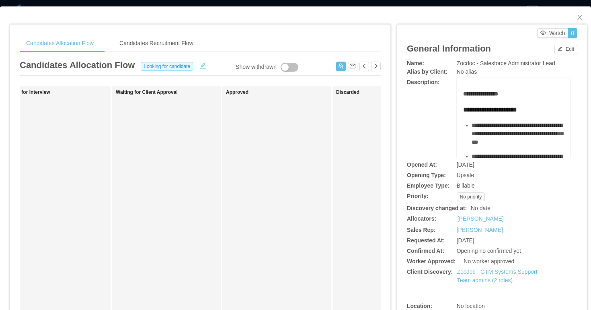
scroll to position [0, 0]
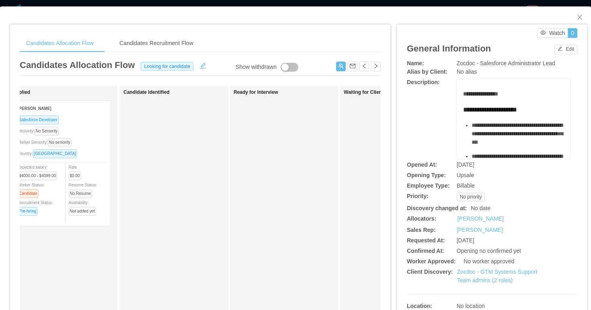
scroll to position [0, 7]
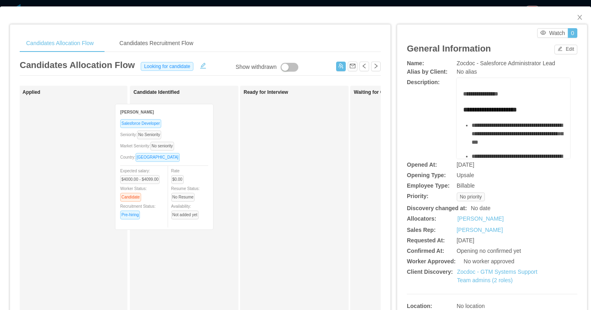
drag, startPoint x: 140, startPoint y: 114, endPoint x: 191, endPoint y: 123, distance: 52.4
click at [191, 124] on div "Applied Andrea Hoyos Salesforce Developer Seniority: No Seniority Market Senior…" at bounding box center [200, 290] width 361 height 409
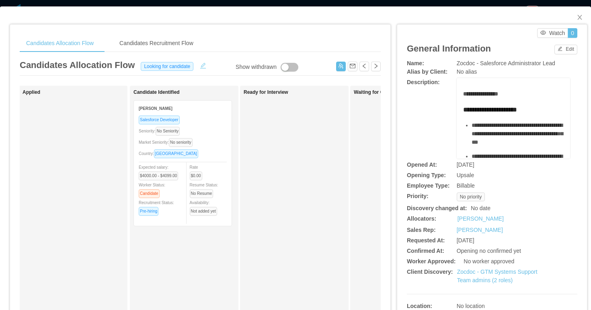
click at [203, 67] on button "button" at bounding box center [203, 65] width 13 height 8
click at [192, 66] on div "Looking for candidate" at bounding box center [171, 66] width 68 height 10
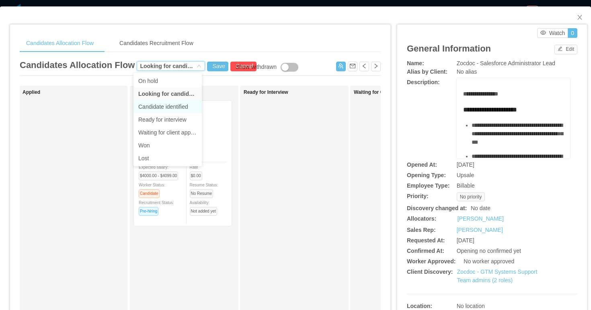
click at [171, 107] on li "Candidate identified" at bounding box center [168, 106] width 68 height 13
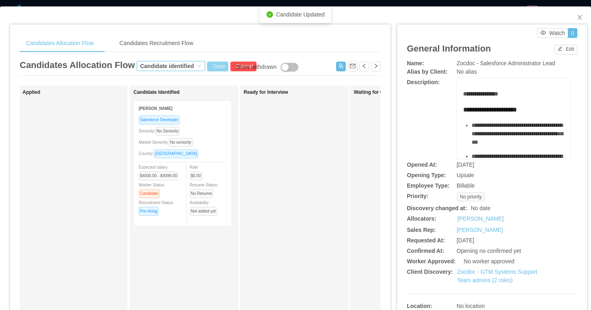
click at [213, 65] on button "Save" at bounding box center [217, 67] width 21 height 10
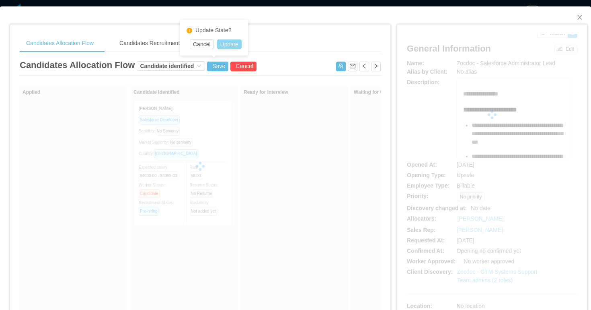
click at [230, 45] on button "Update" at bounding box center [229, 44] width 25 height 10
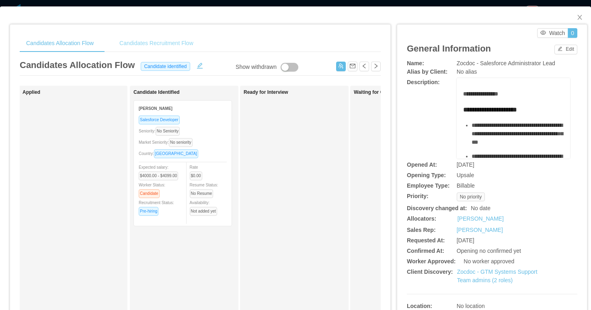
click at [162, 46] on div "Candidates Recruitment Flow" at bounding box center [156, 43] width 87 height 18
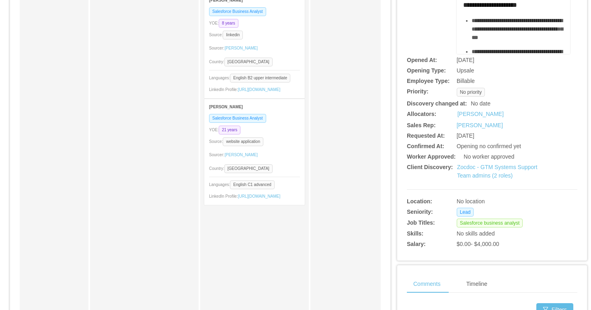
scroll to position [109, 0]
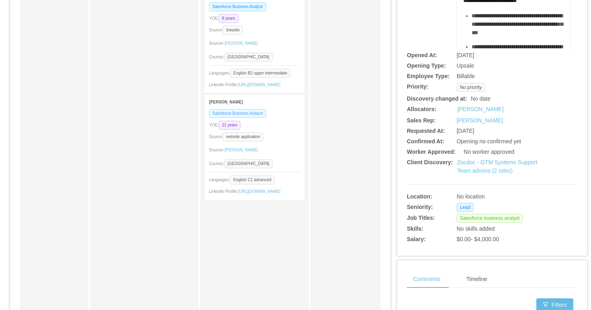
click at [266, 118] on span "Salesforce Business Analyst" at bounding box center [237, 113] width 57 height 9
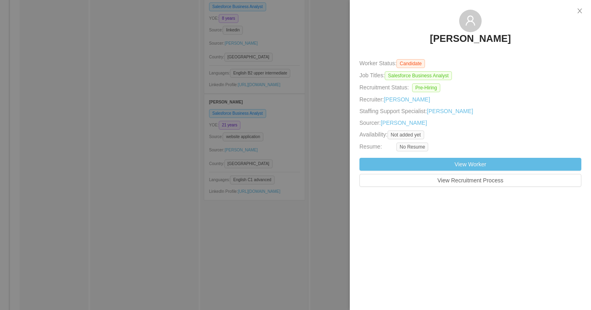
click at [477, 40] on h3 "Ivan Real" at bounding box center [470, 38] width 81 height 13
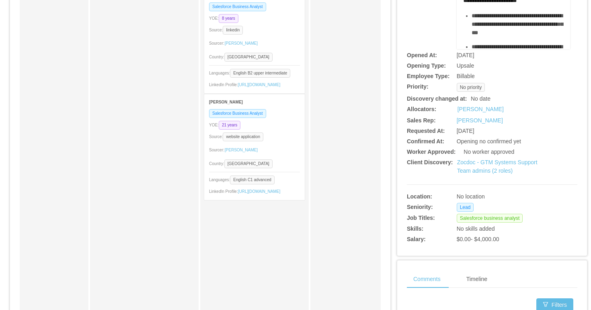
scroll to position [0, 0]
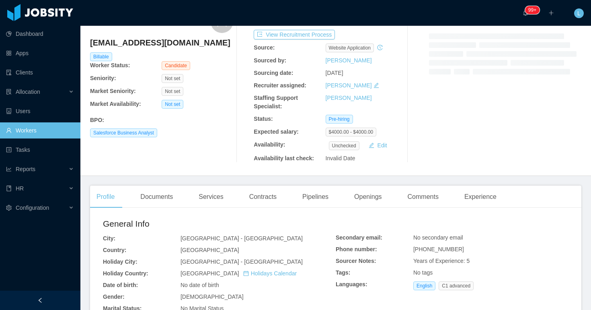
scroll to position [48, 0]
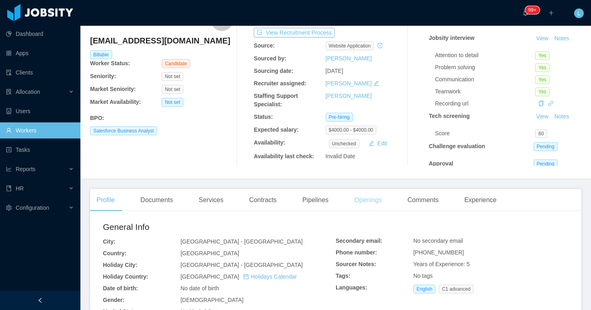
click at [365, 202] on div "Openings" at bounding box center [368, 200] width 41 height 23
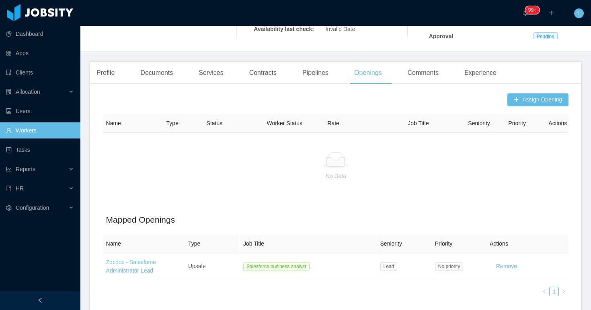
scroll to position [174, 0]
click at [527, 103] on button "Assign Opening" at bounding box center [538, 100] width 62 height 13
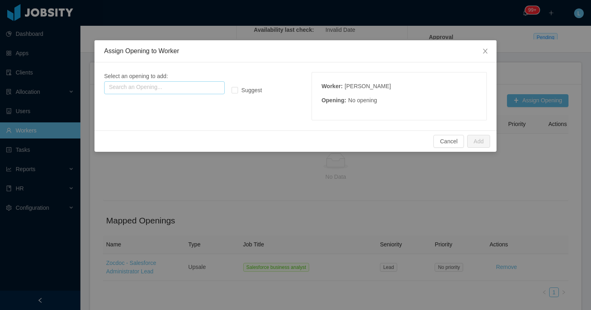
click at [199, 90] on input "text" at bounding box center [164, 87] width 121 height 13
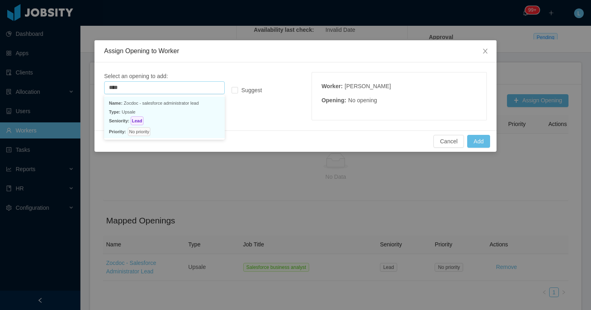
click at [155, 108] on p "Type: Upsale" at bounding box center [164, 111] width 111 height 9
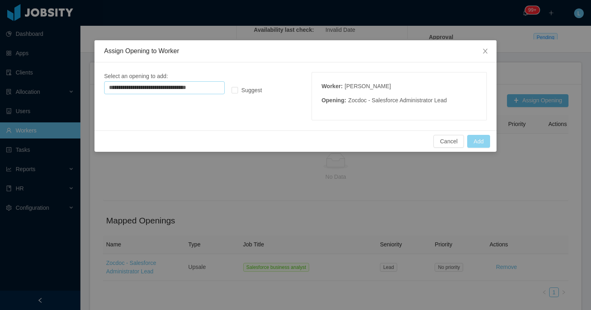
type input "**********"
click at [480, 142] on button "Add" at bounding box center [478, 141] width 23 height 13
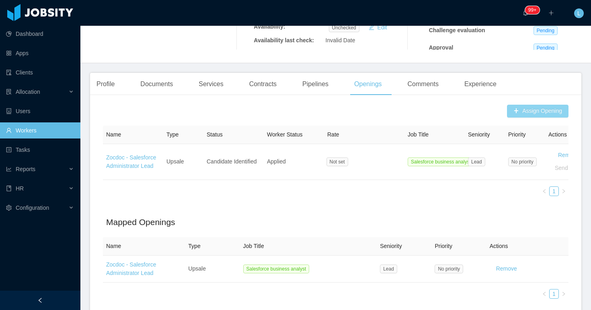
scroll to position [0, 0]
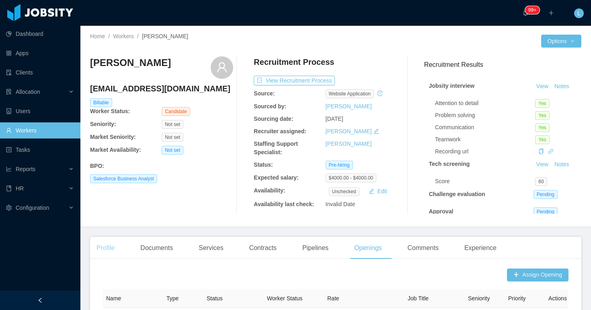
click at [110, 245] on div "Profile" at bounding box center [105, 247] width 31 height 23
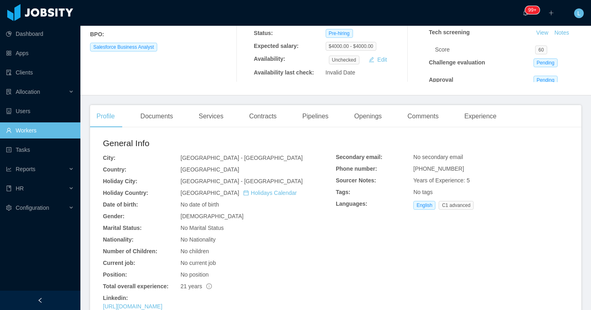
scroll to position [217, 0]
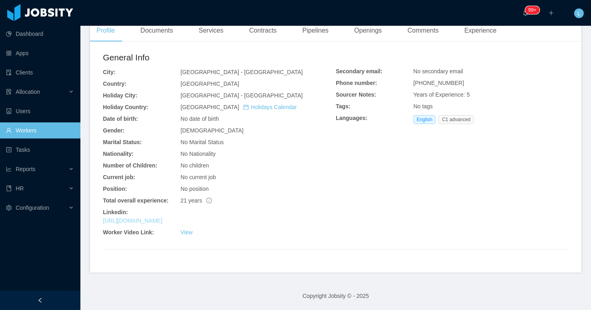
click at [162, 221] on link "https://www.linkedin.com/in/ireal2202" at bounding box center [133, 220] width 60 height 6
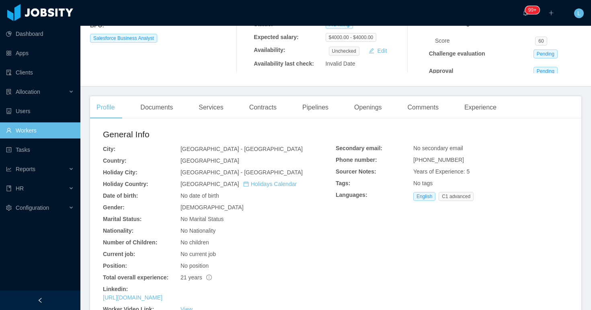
scroll to position [0, 0]
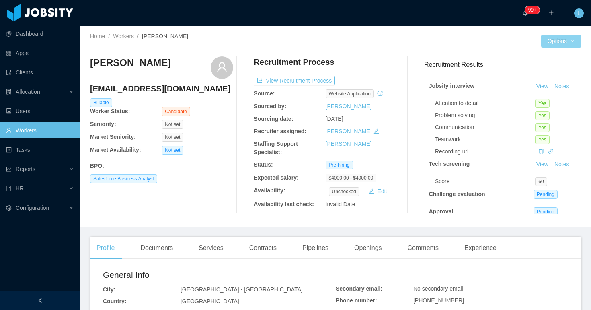
click at [572, 45] on button "Options" at bounding box center [561, 41] width 40 height 13
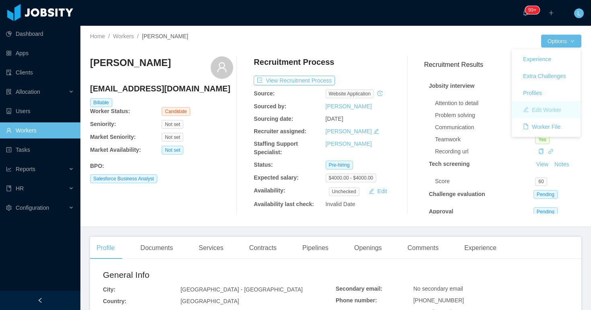
click at [531, 105] on button "Edit Worker" at bounding box center [542, 109] width 51 height 13
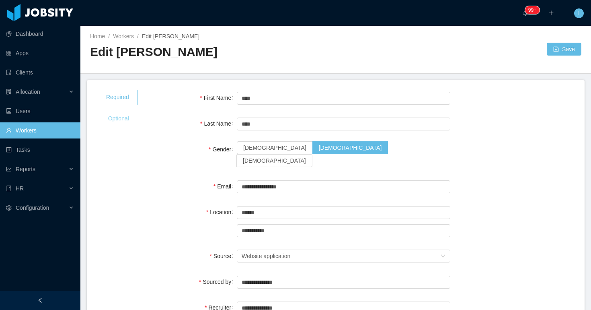
click at [122, 117] on div "Optional" at bounding box center [118, 118] width 42 height 15
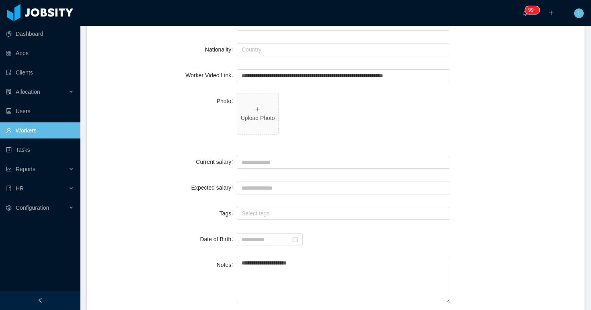
scroll to position [246, 0]
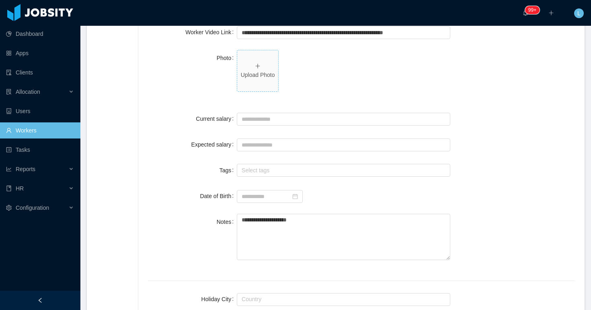
click at [270, 91] on span "Upload Photo" at bounding box center [257, 70] width 41 height 41
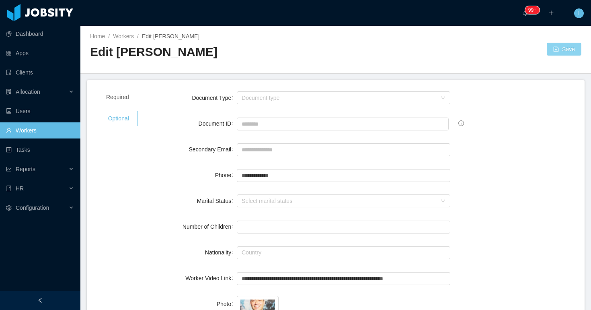
click at [561, 47] on button "Save" at bounding box center [564, 49] width 35 height 13
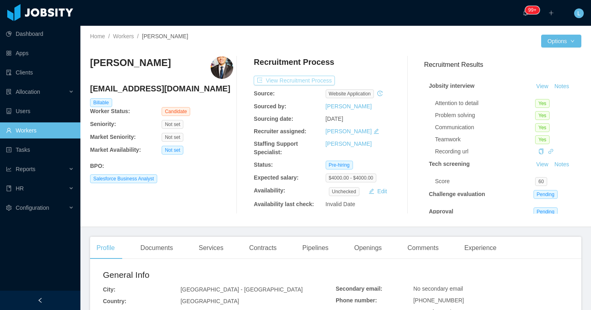
click at [319, 82] on button "View Recruitment Process" at bounding box center [294, 81] width 81 height 10
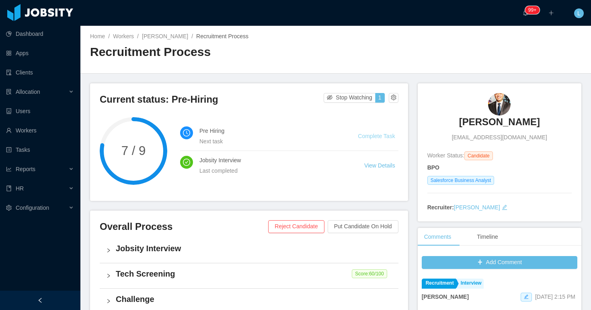
click at [366, 137] on link "Complete Task" at bounding box center [376, 136] width 37 height 6
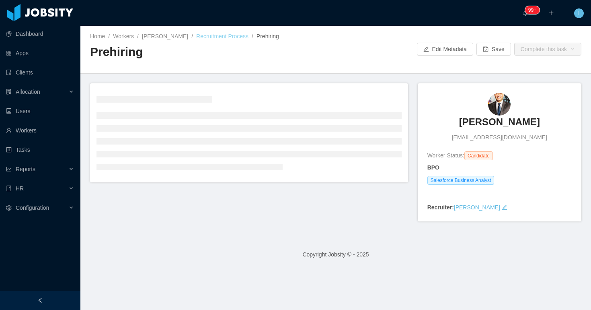
click at [206, 38] on link "Recruitment Process" at bounding box center [222, 36] width 52 height 6
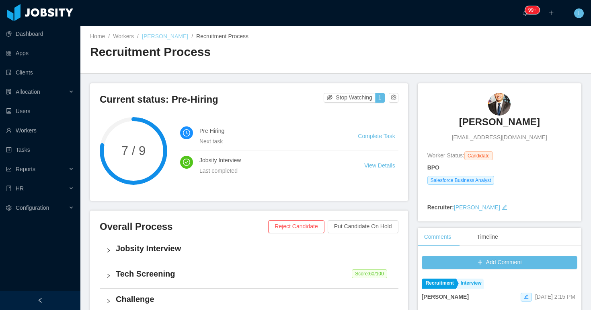
click at [155, 35] on link "[PERSON_NAME]" at bounding box center [165, 36] width 46 height 6
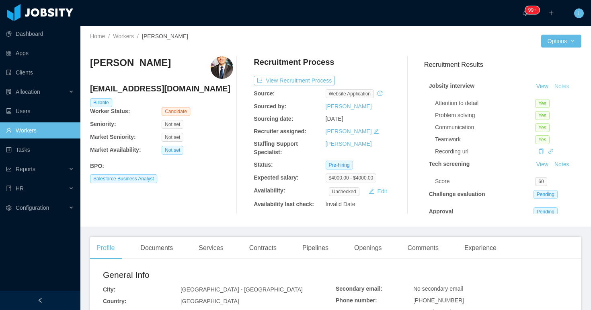
click at [567, 87] on button "Notes" at bounding box center [561, 87] width 21 height 10
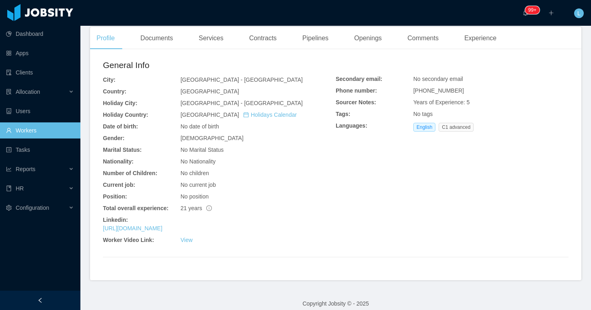
scroll to position [217, 0]
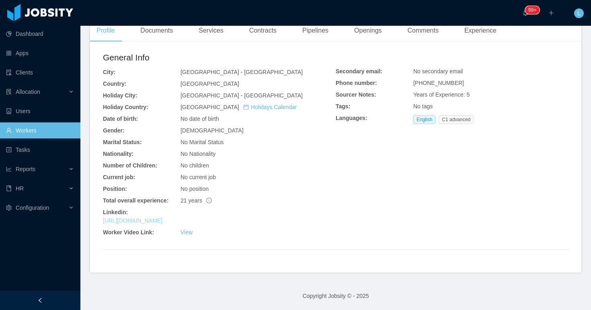
click at [162, 220] on link "https://www.linkedin.com/in/ireal2202" at bounding box center [133, 220] width 60 height 6
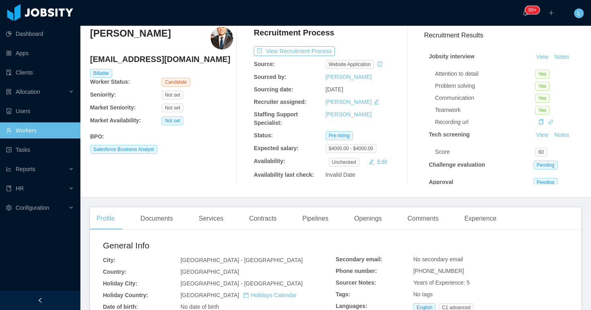
scroll to position [17, 0]
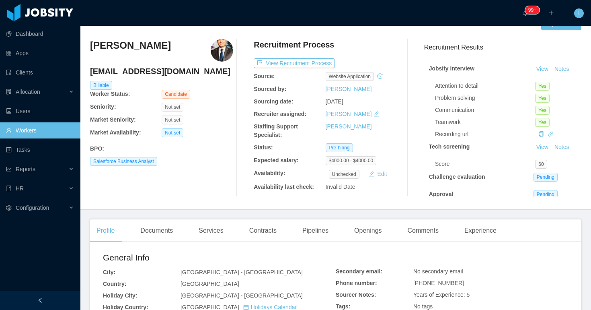
click at [160, 232] on div "Documents" at bounding box center [156, 230] width 45 height 23
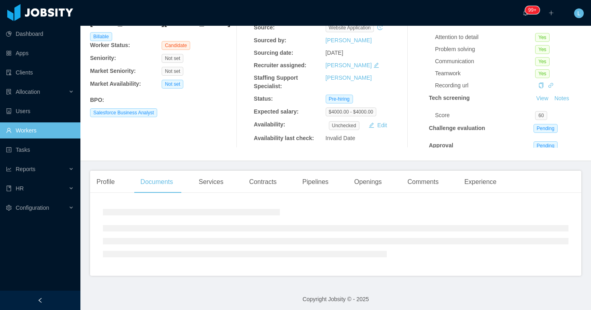
scroll to position [69, 0]
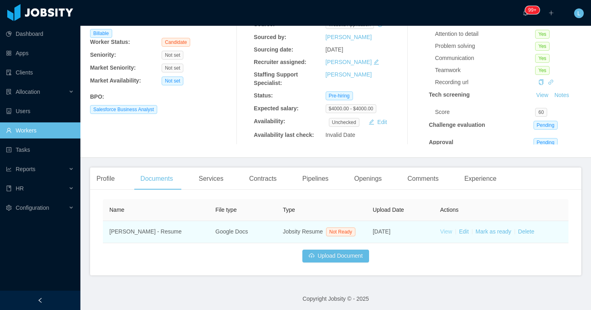
click at [444, 234] on link "View" at bounding box center [446, 231] width 12 height 6
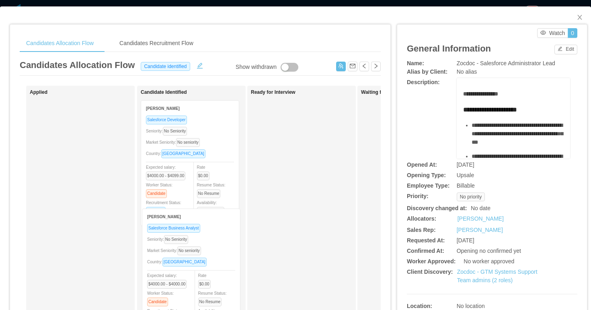
drag, startPoint x: 109, startPoint y: 115, endPoint x: 222, endPoint y: 228, distance: 159.5
click at [225, 229] on div "Applied [PERSON_NAME] Salesforce Business Analyst Seniority: No Seniority Marke…" at bounding box center [200, 290] width 361 height 409
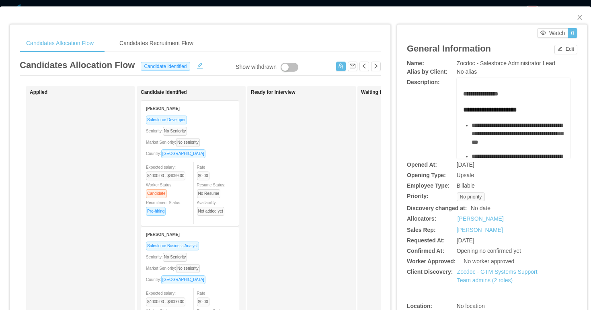
scroll to position [8, 0]
